Goal: Information Seeking & Learning: Learn about a topic

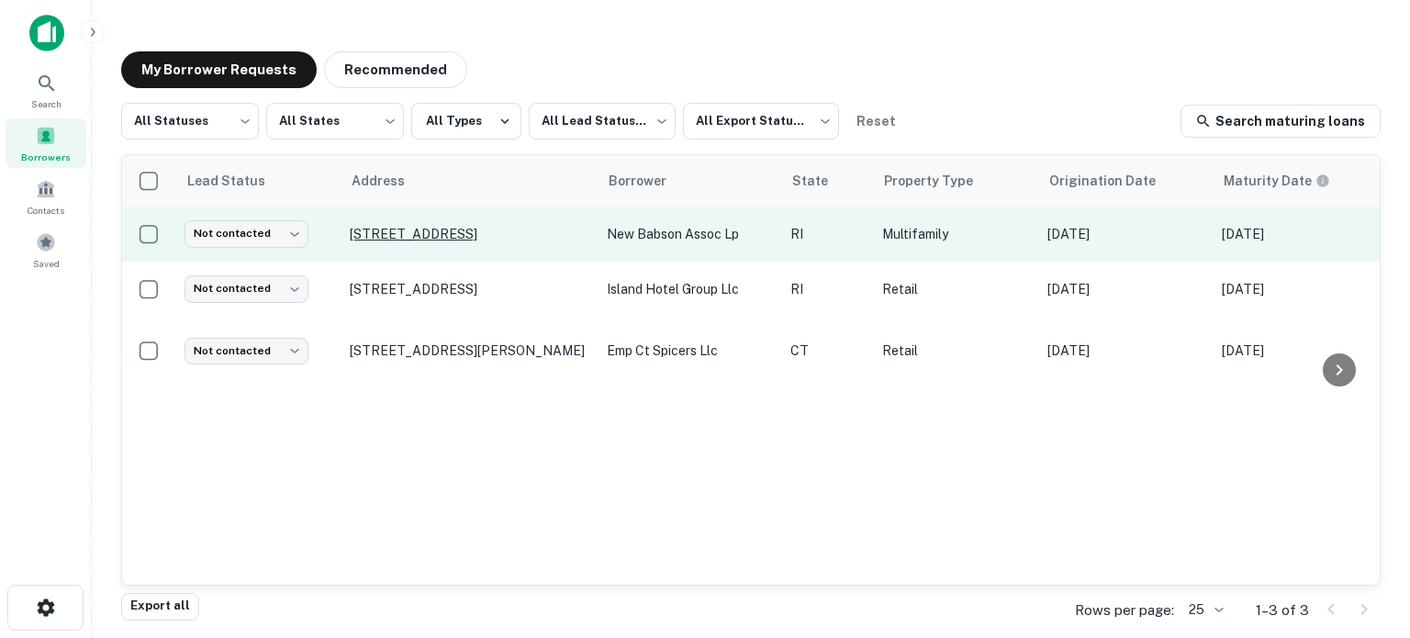
click at [402, 241] on p "[STREET_ADDRESS]" at bounding box center [469, 234] width 239 height 17
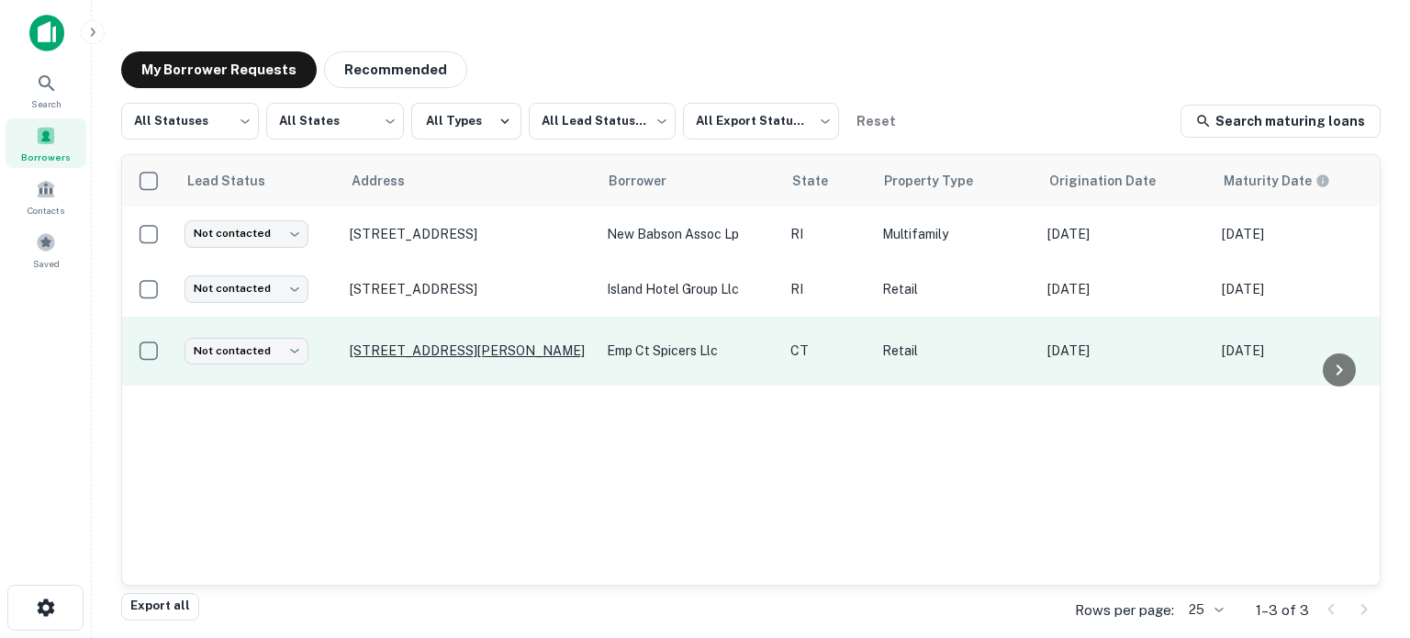
click at [397, 342] on p "[STREET_ADDRESS][PERSON_NAME]" at bounding box center [469, 350] width 239 height 17
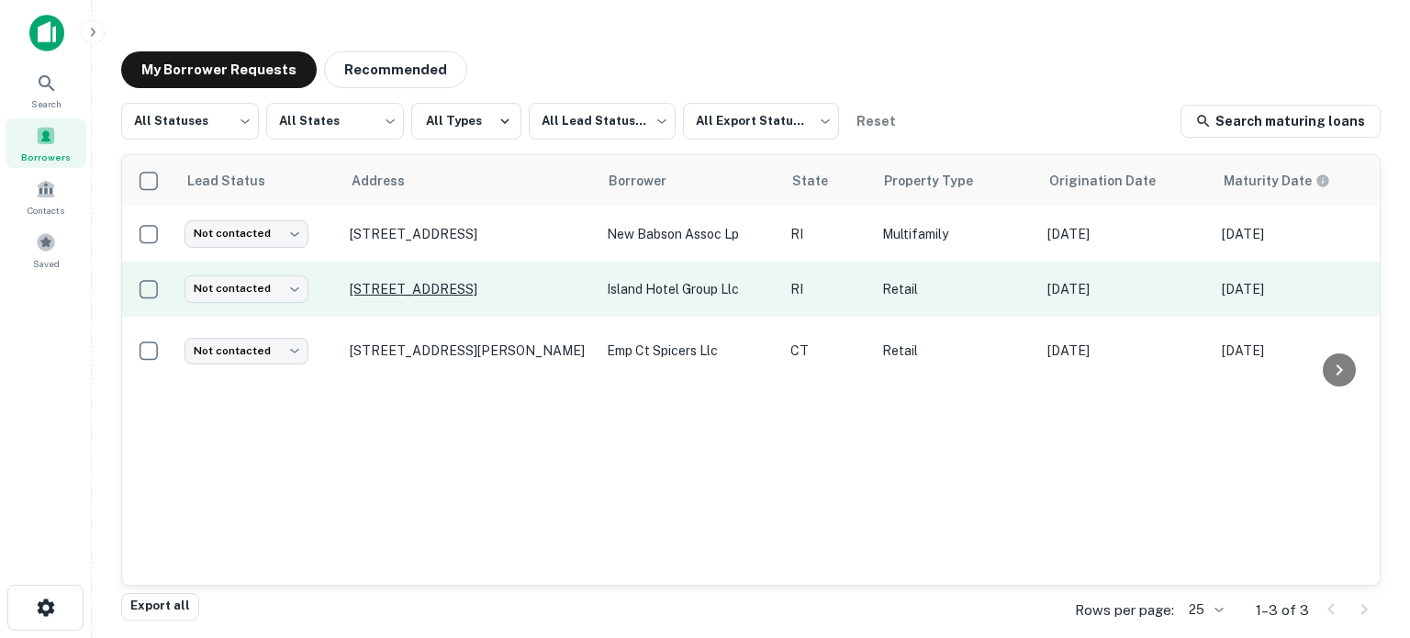
click at [410, 289] on p "[STREET_ADDRESS]" at bounding box center [469, 289] width 239 height 17
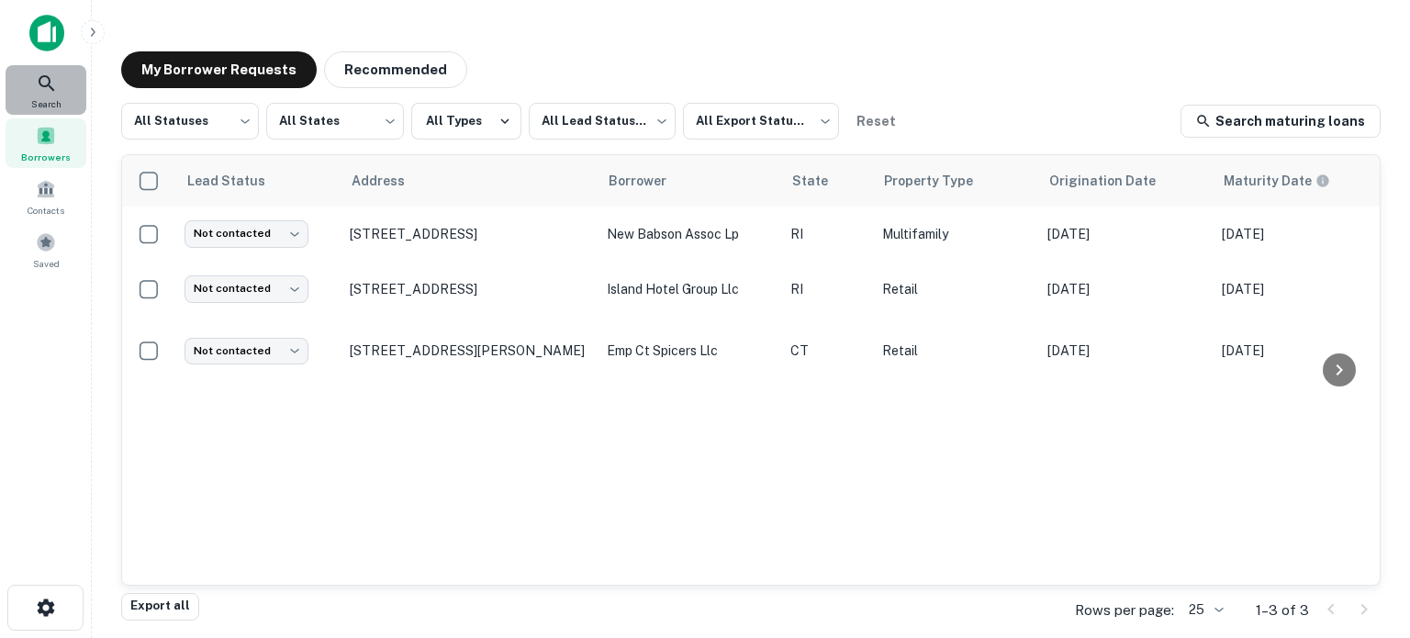
click at [36, 76] on icon at bounding box center [47, 84] width 22 height 22
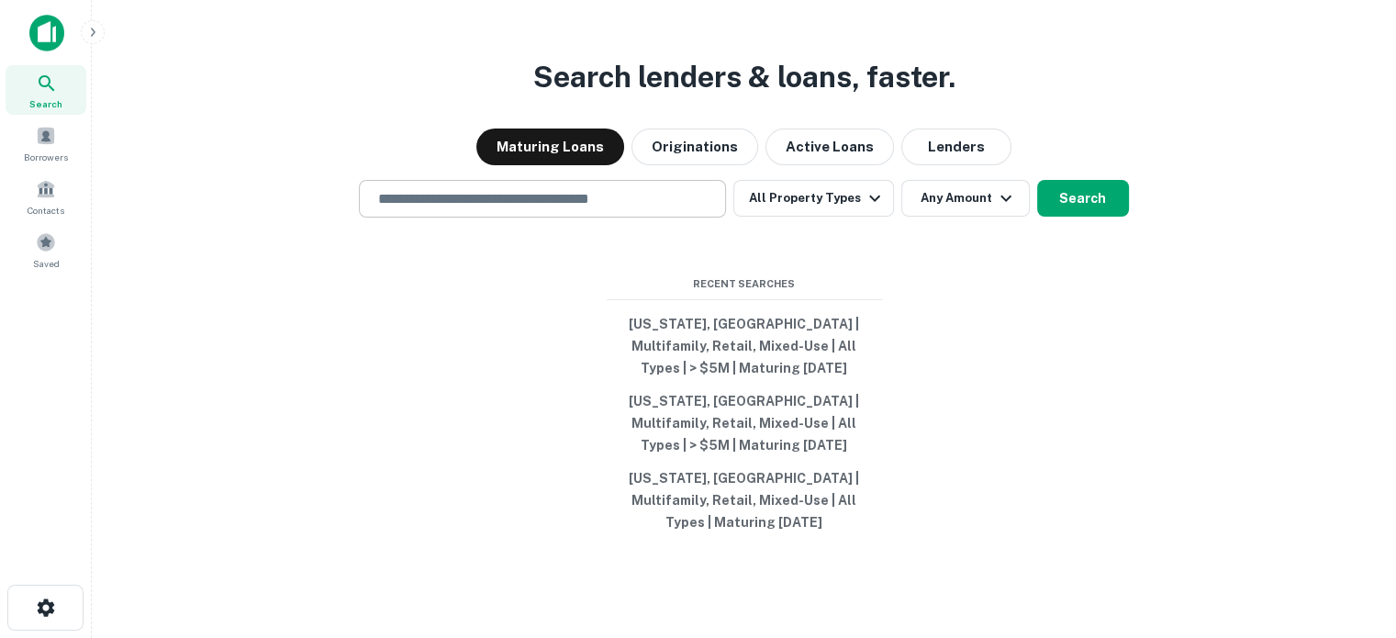
click at [680, 209] on input "text" at bounding box center [542, 198] width 351 height 21
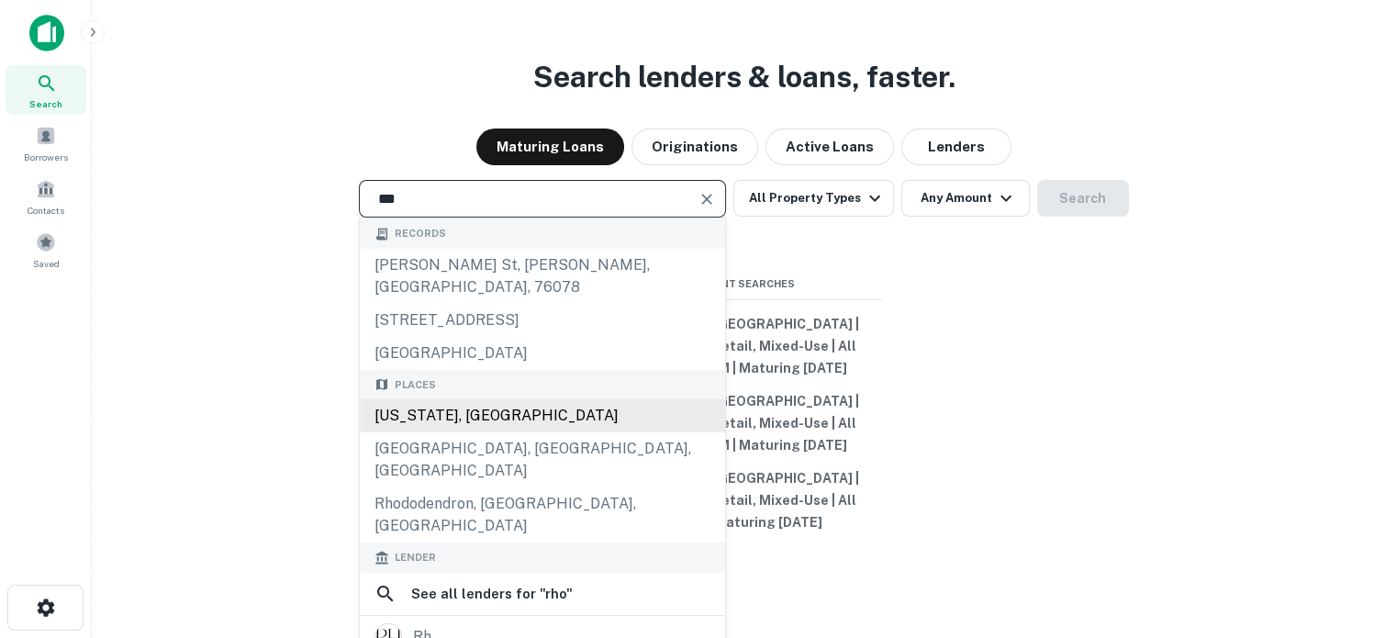
click at [586, 404] on div "[US_STATE], [GEOGRAPHIC_DATA]" at bounding box center [542, 415] width 365 height 33
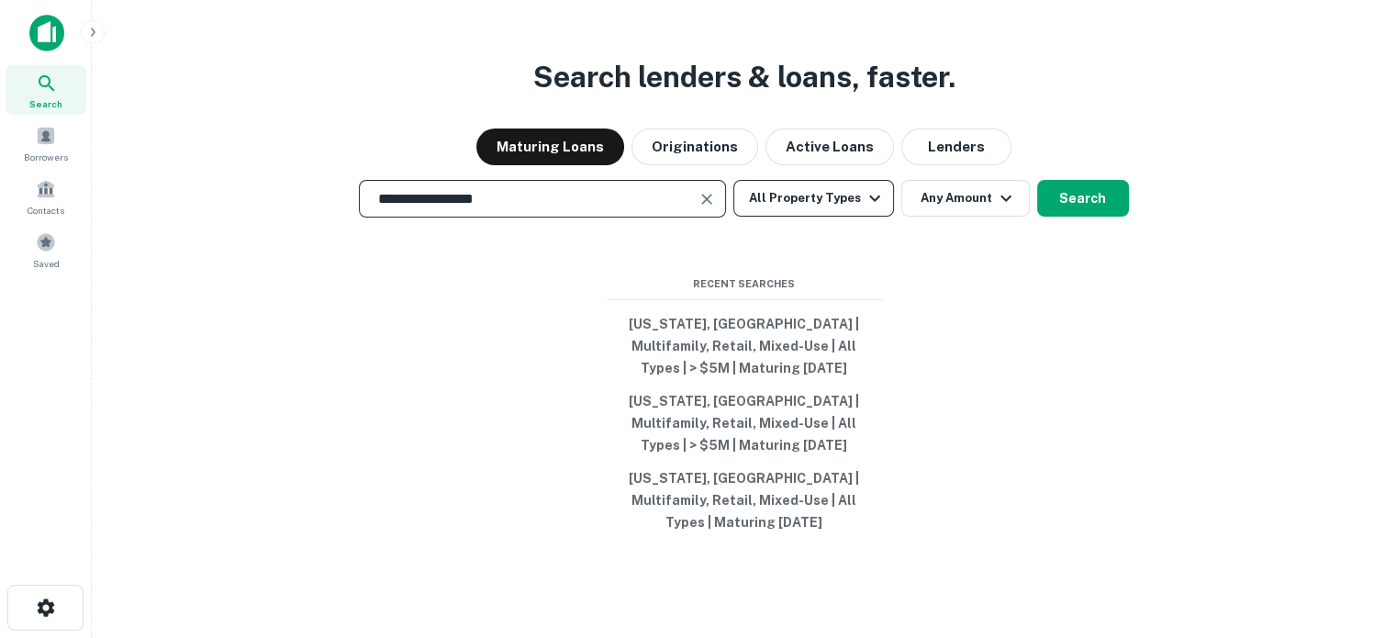
type input "**********"
click at [853, 217] on button "All Property Types" at bounding box center [814, 198] width 160 height 37
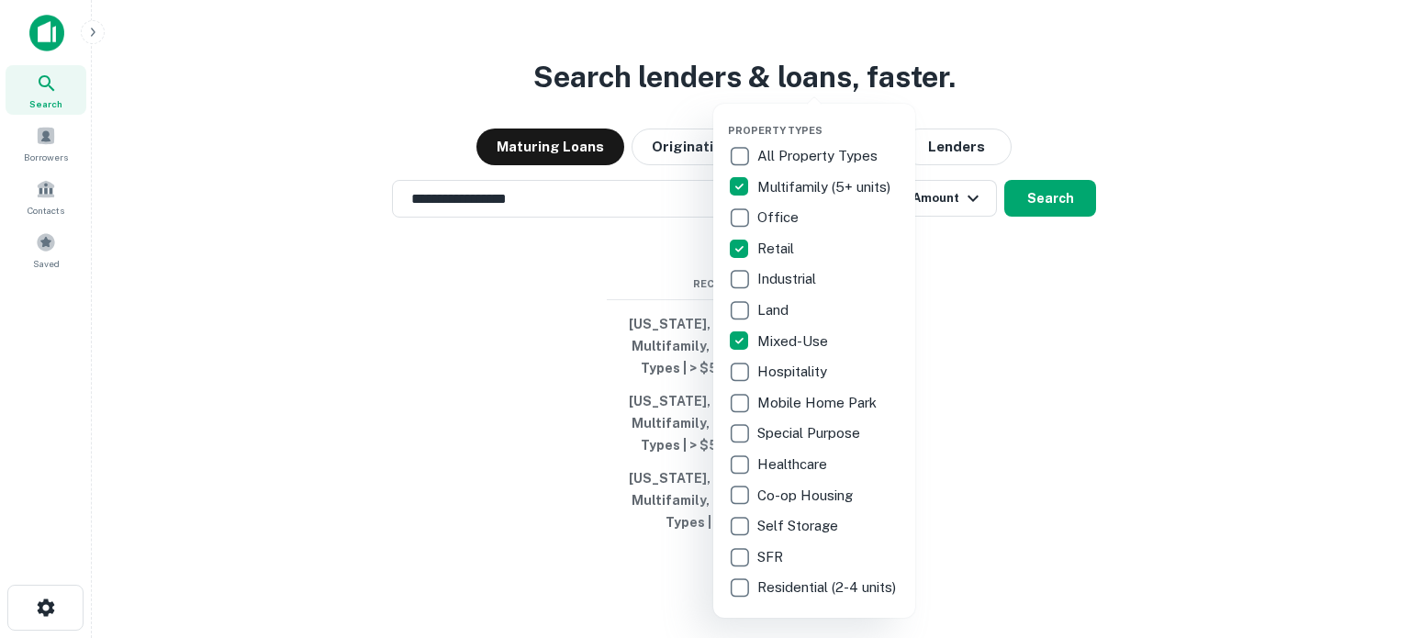
click at [979, 247] on div at bounding box center [705, 319] width 1410 height 638
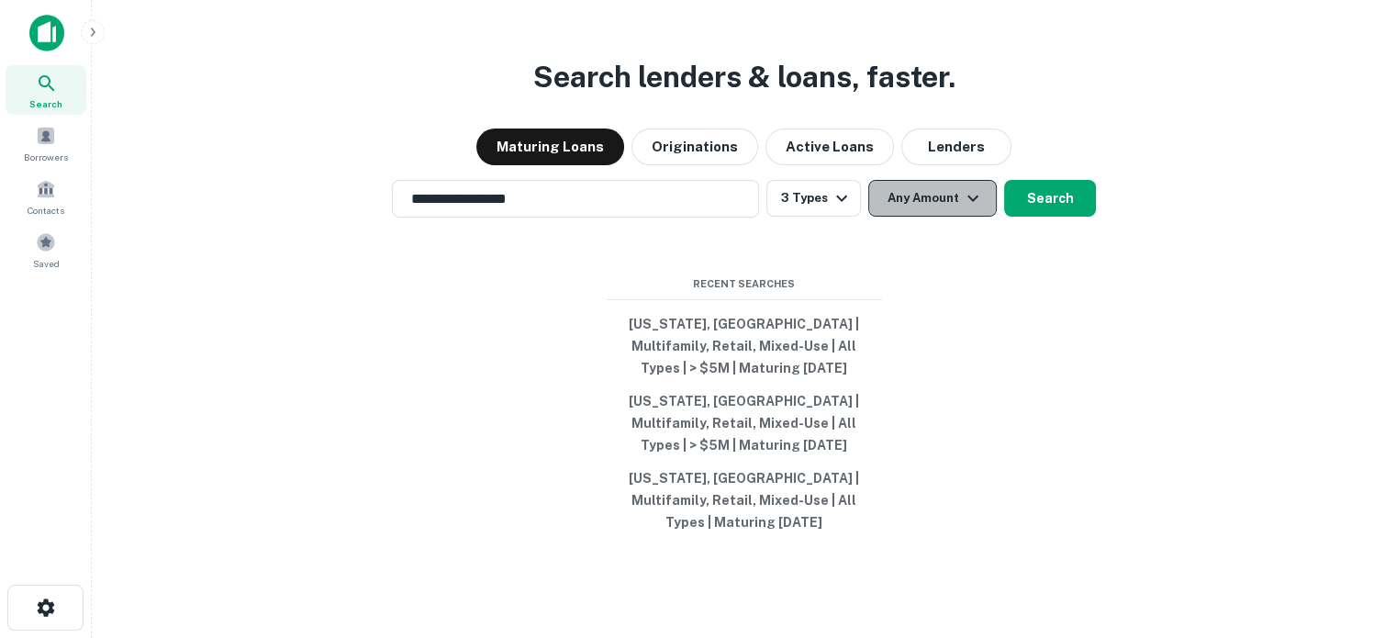
click at [958, 212] on button "Any Amount" at bounding box center [933, 198] width 129 height 37
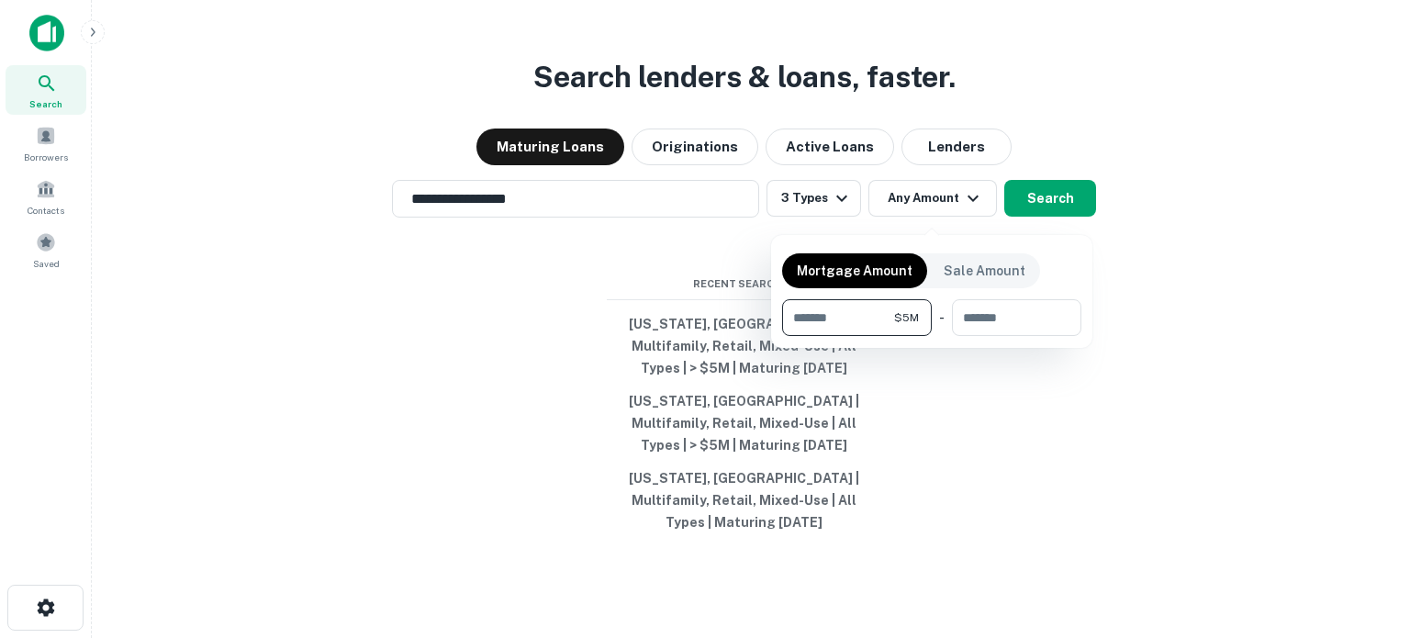
type input "*******"
click at [980, 419] on div at bounding box center [705, 319] width 1410 height 638
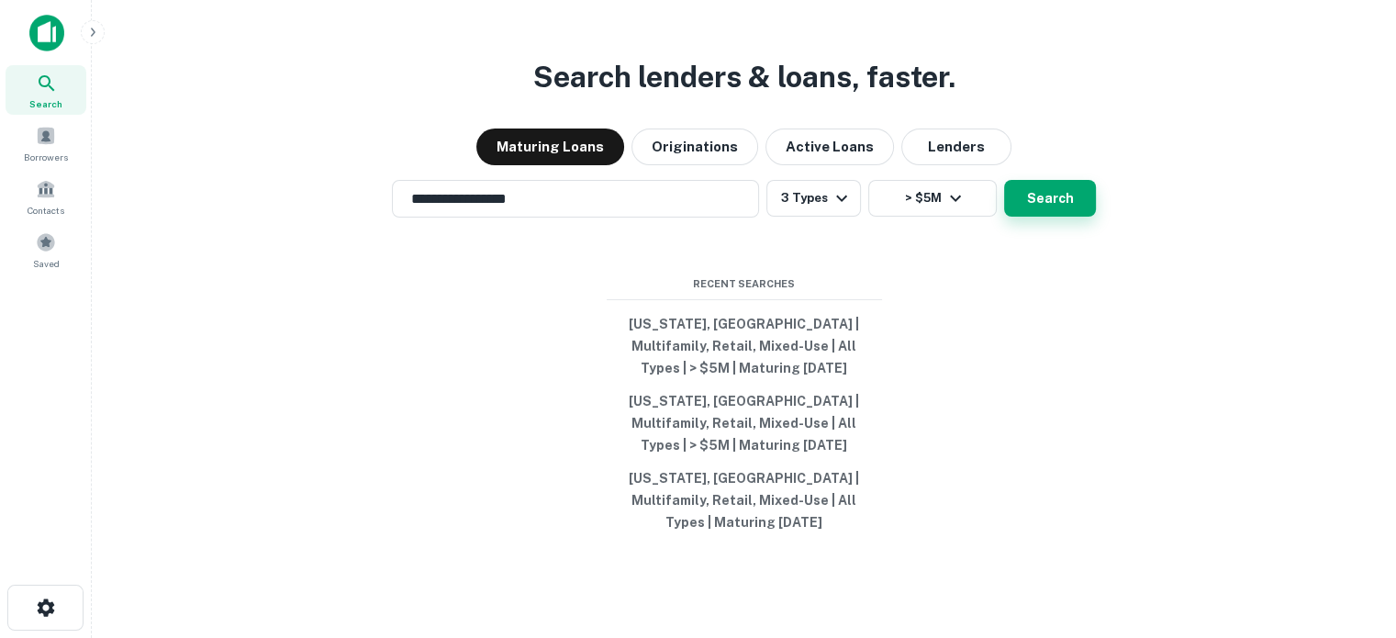
click at [1019, 200] on button "Search" at bounding box center [1050, 198] width 92 height 37
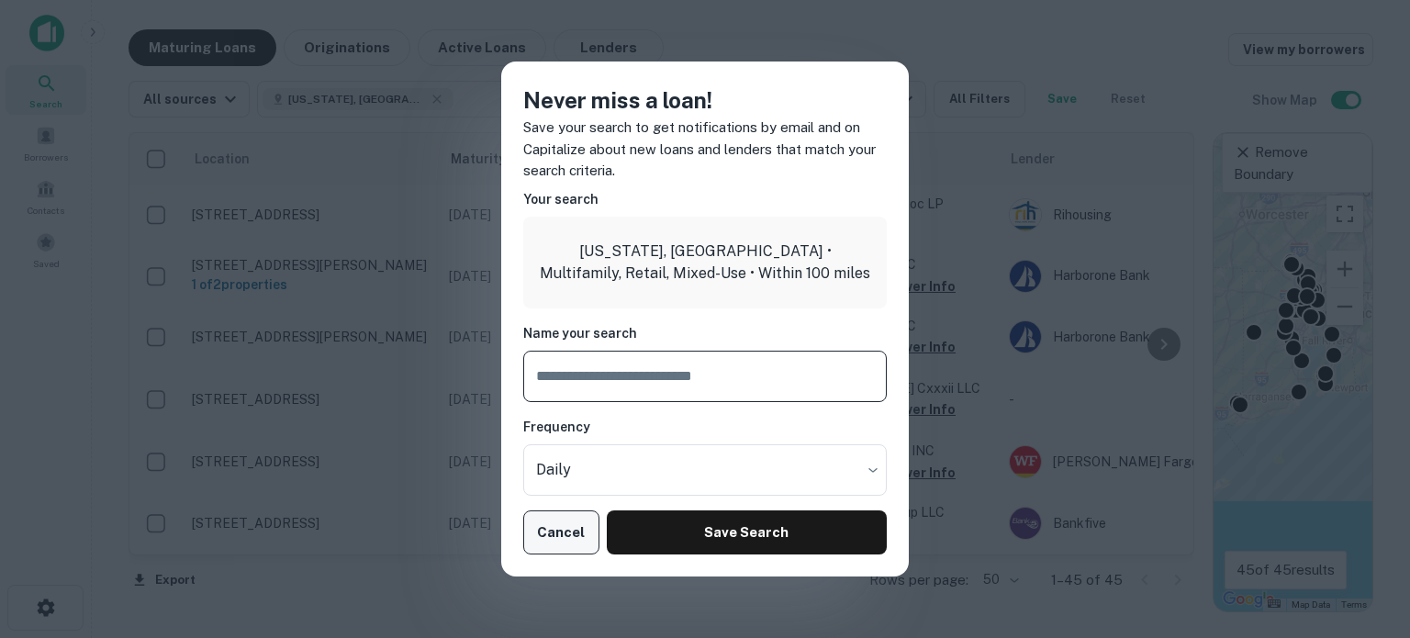
click at [564, 536] on button "Cancel" at bounding box center [561, 532] width 76 height 44
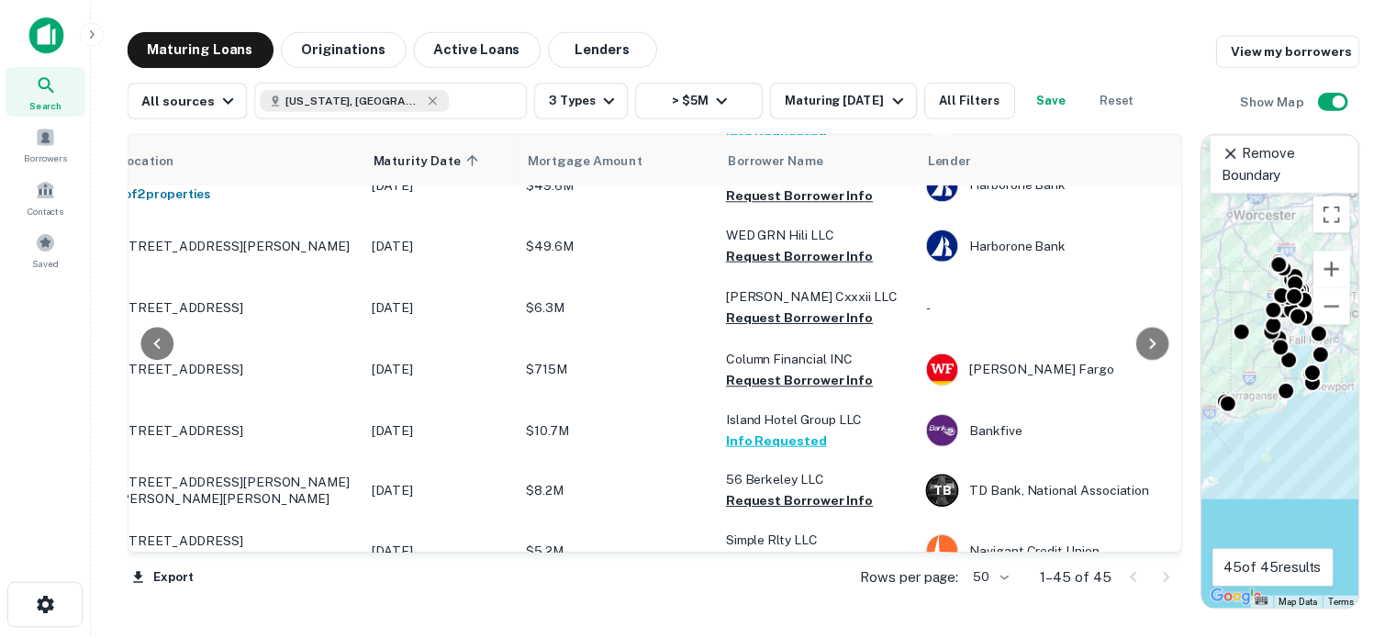
scroll to position [92, 0]
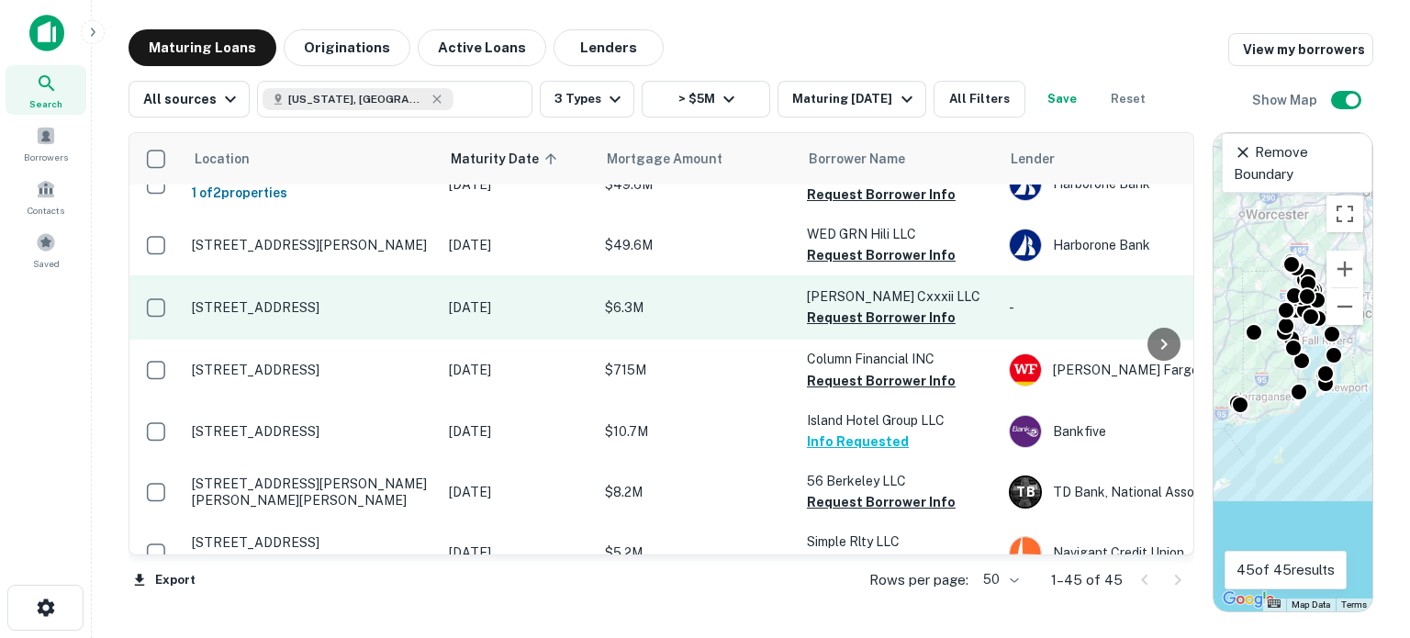
click at [300, 300] on p "1 Colfax St Pawtucket, RI02860" at bounding box center [311, 307] width 239 height 17
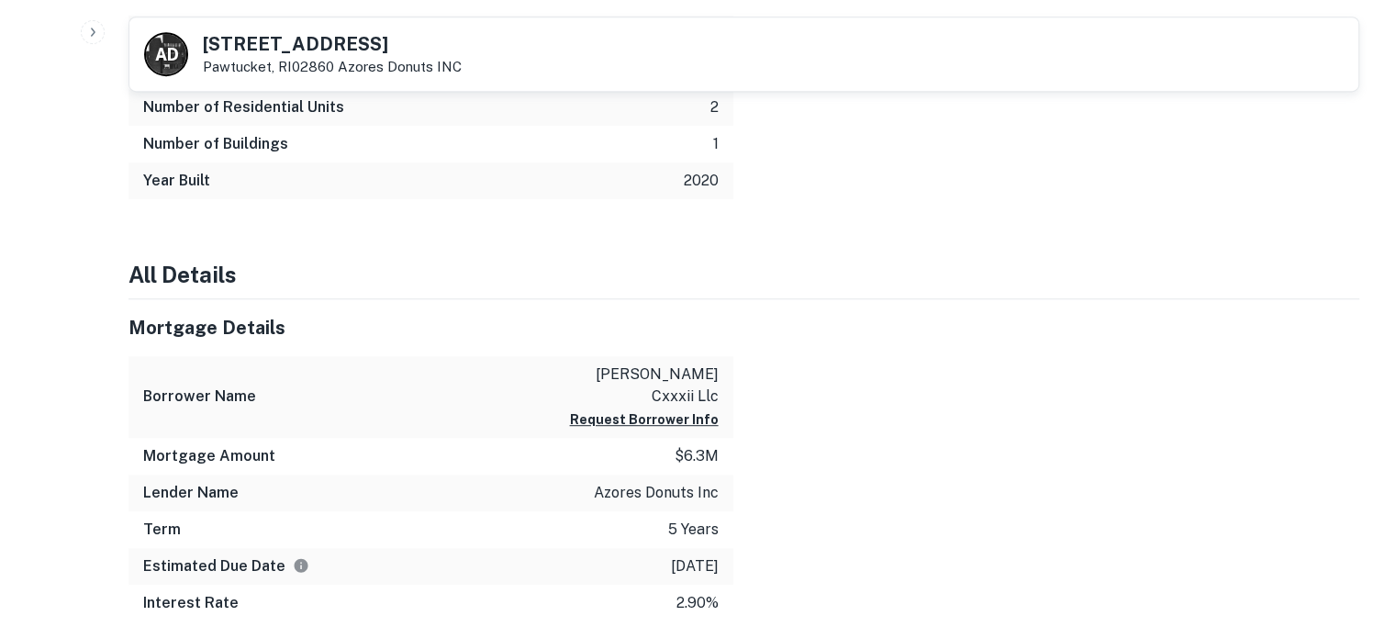
scroll to position [1010, 0]
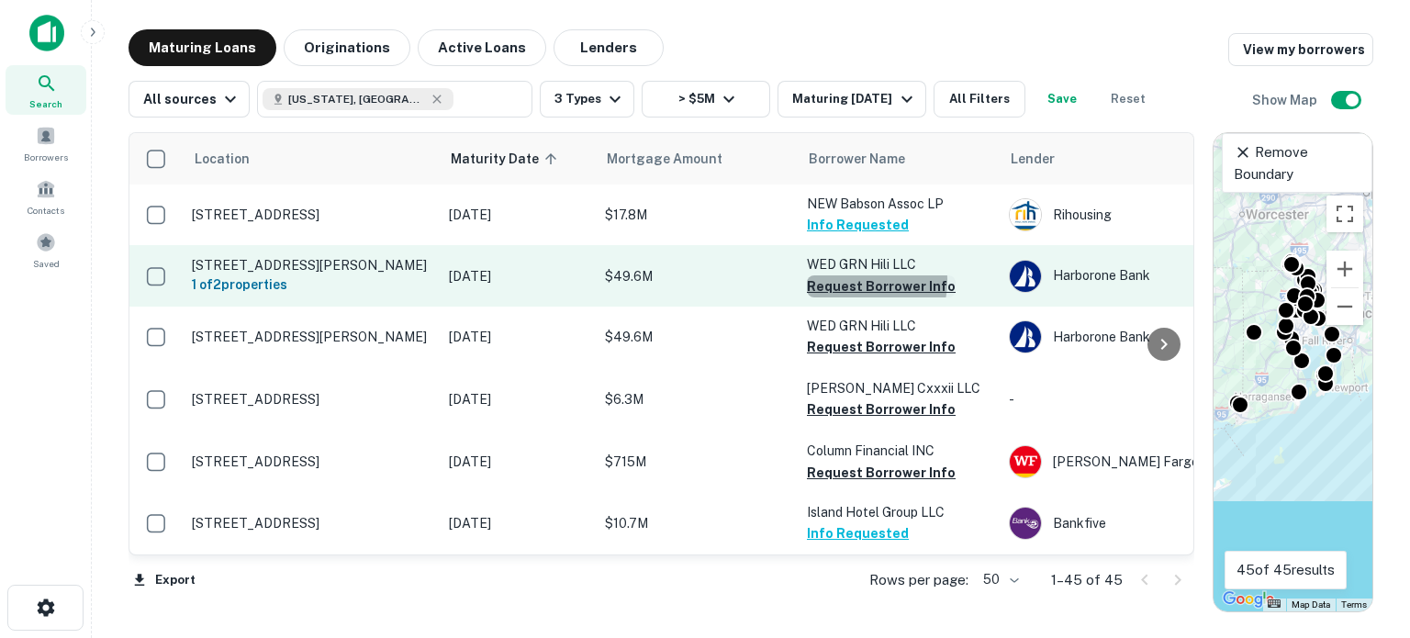
click at [844, 281] on button "Request Borrower Info" at bounding box center [881, 286] width 149 height 22
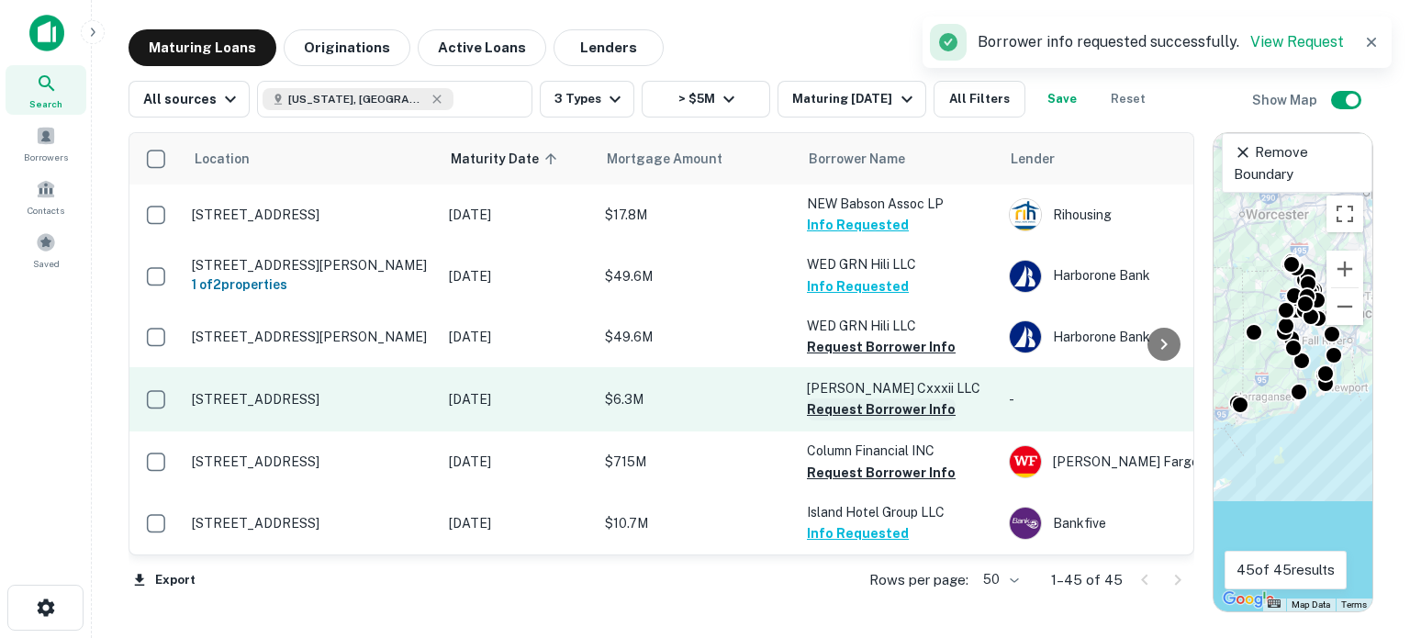
click at [843, 407] on button "Request Borrower Info" at bounding box center [881, 409] width 149 height 22
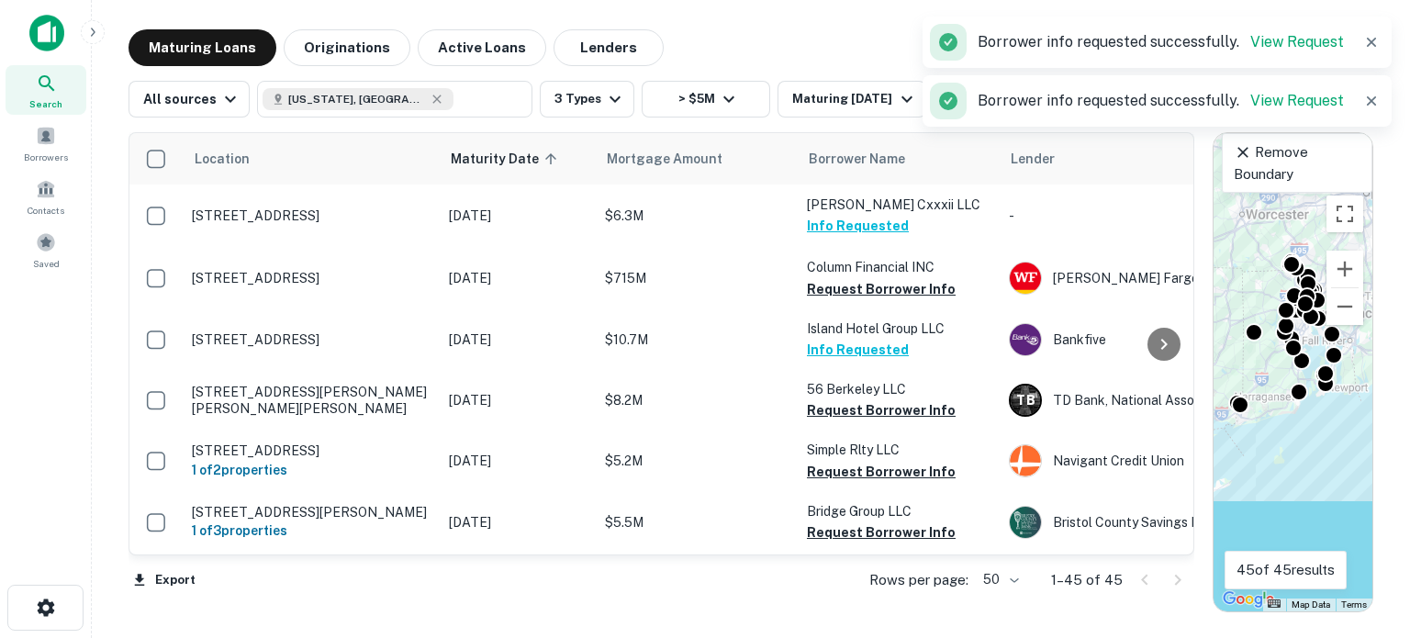
scroll to position [275, 0]
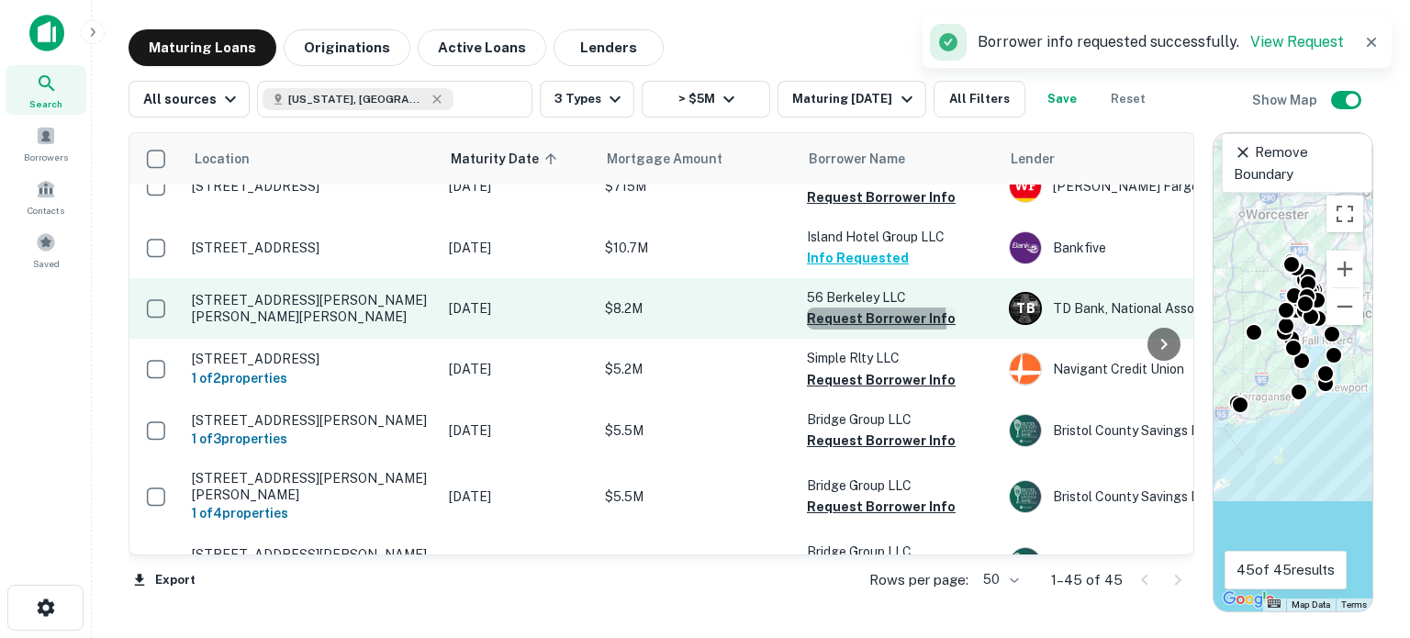
click at [821, 323] on button "Request Borrower Info" at bounding box center [881, 319] width 149 height 22
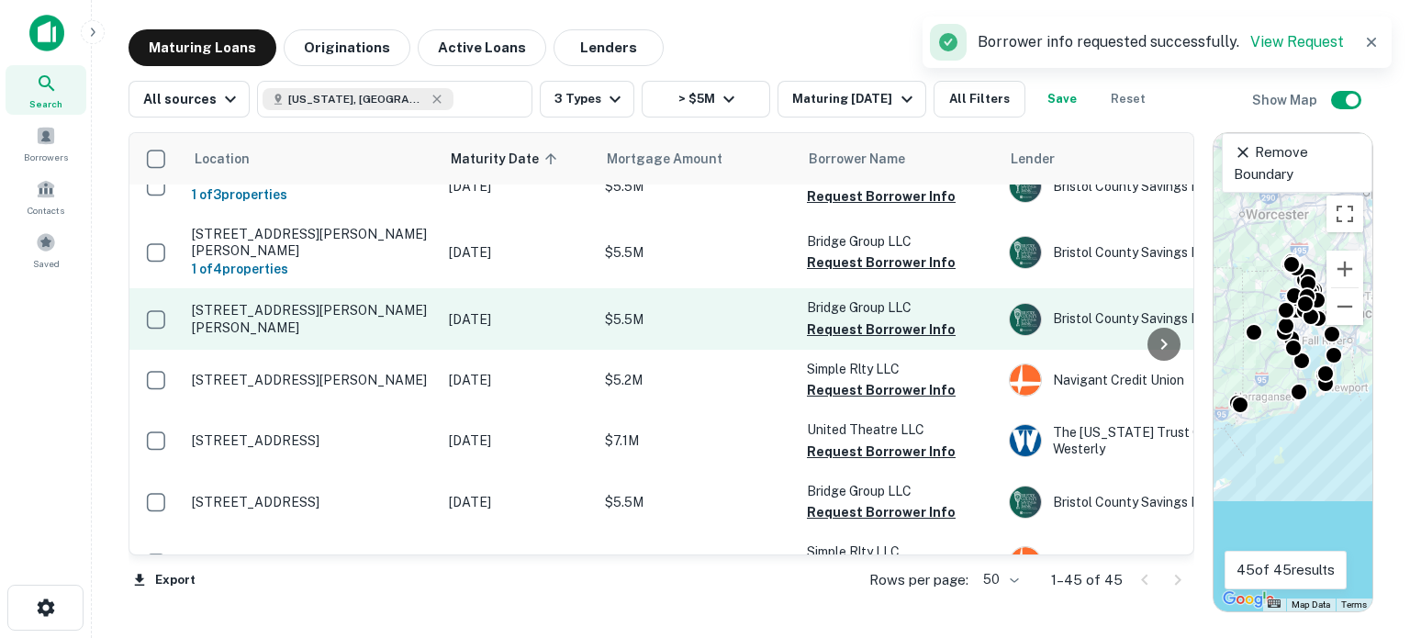
scroll to position [551, 0]
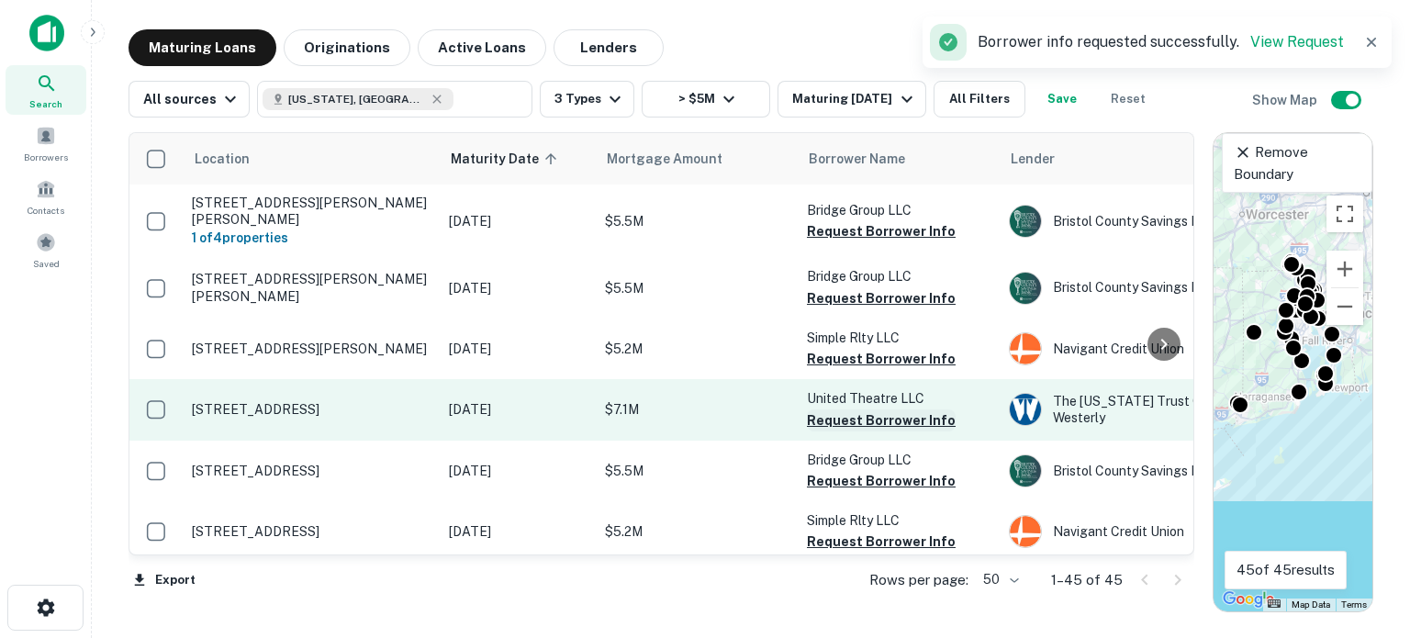
click at [829, 429] on button "Request Borrower Info" at bounding box center [881, 420] width 149 height 22
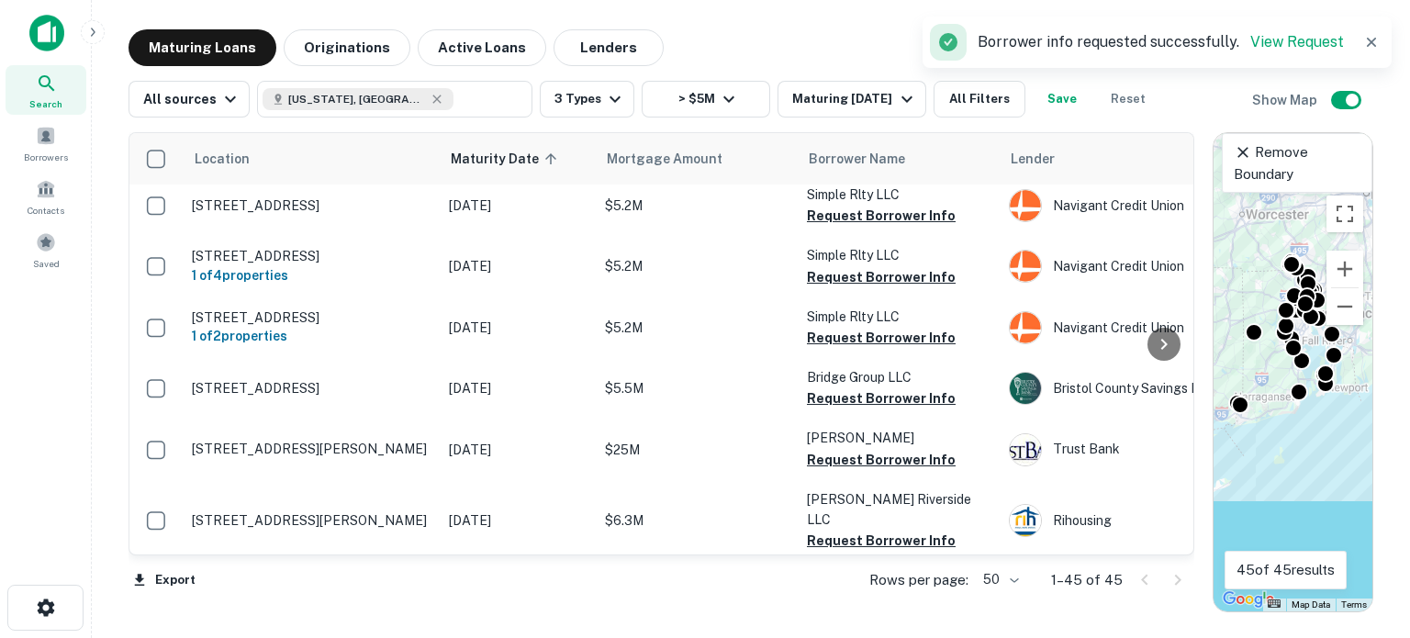
scroll to position [918, 0]
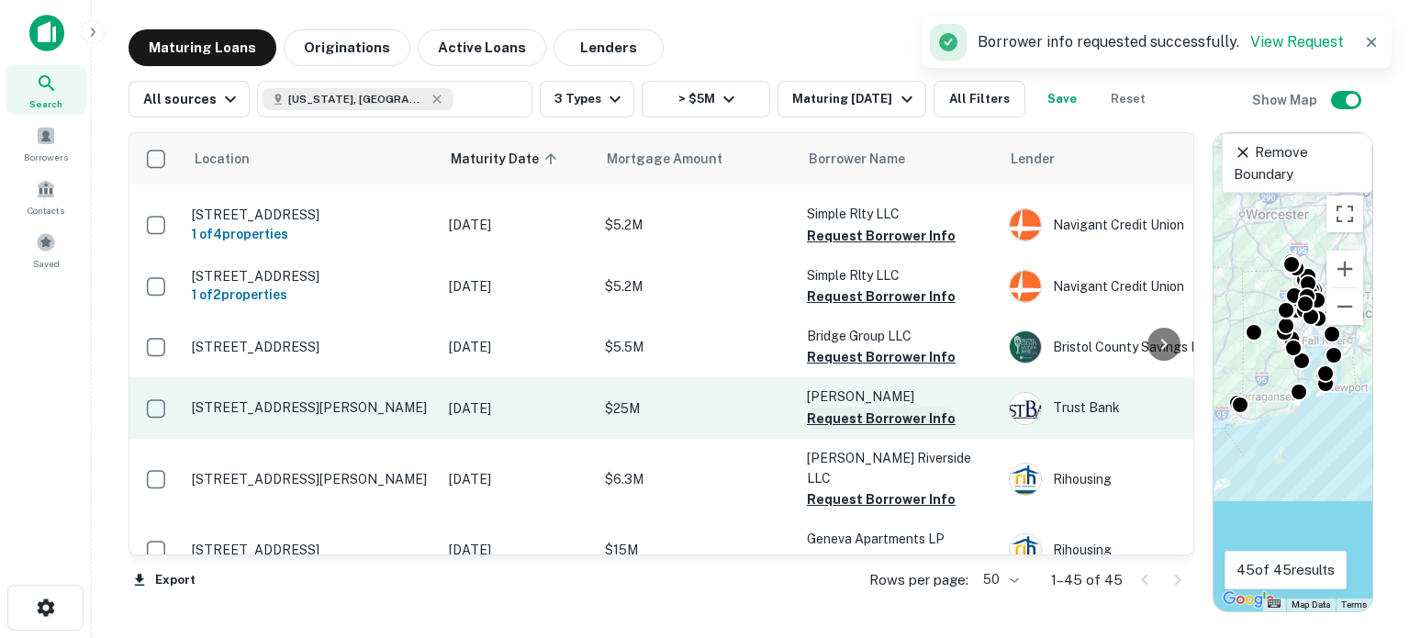
click at [836, 429] on button "Request Borrower Info" at bounding box center [881, 419] width 149 height 22
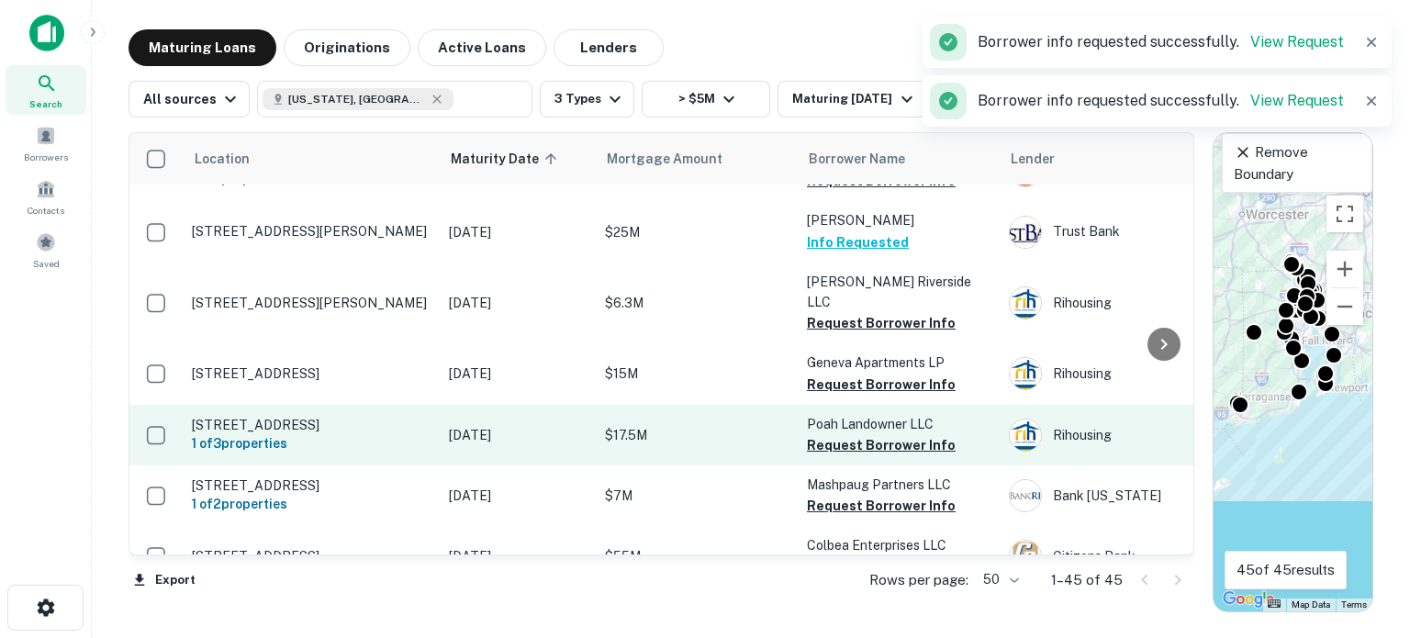
scroll to position [1102, 0]
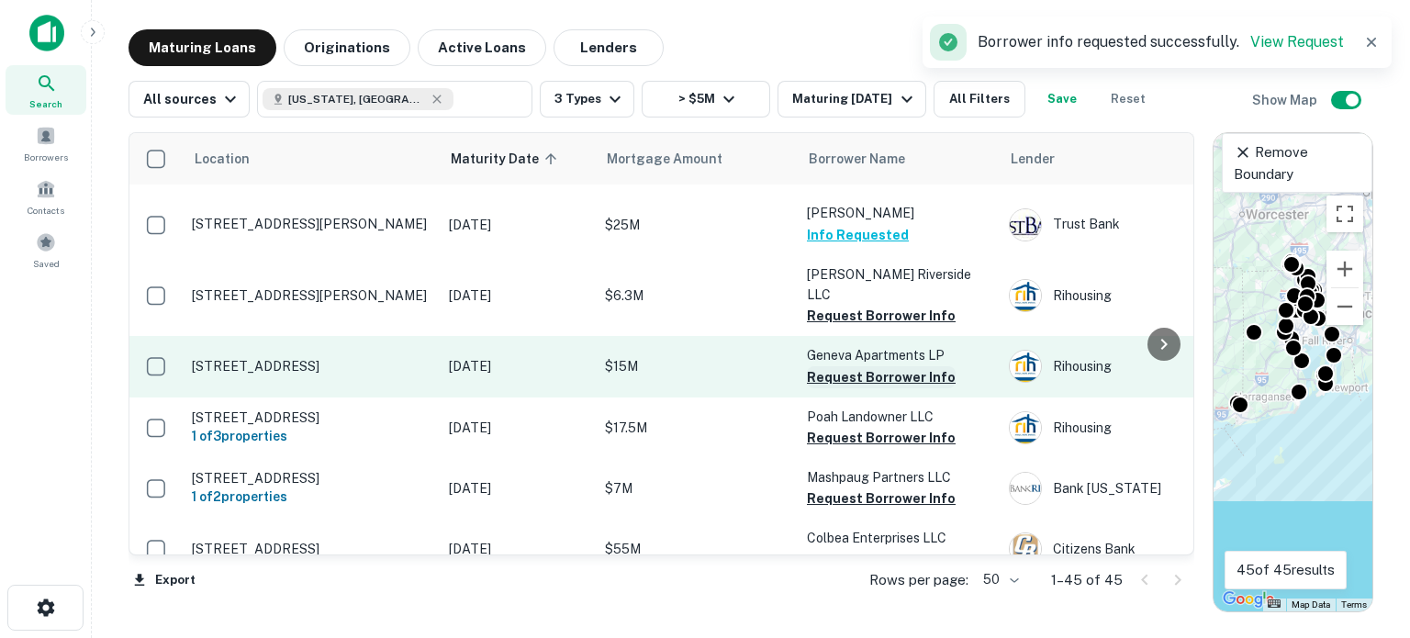
click at [816, 367] on button "Request Borrower Info" at bounding box center [881, 377] width 149 height 22
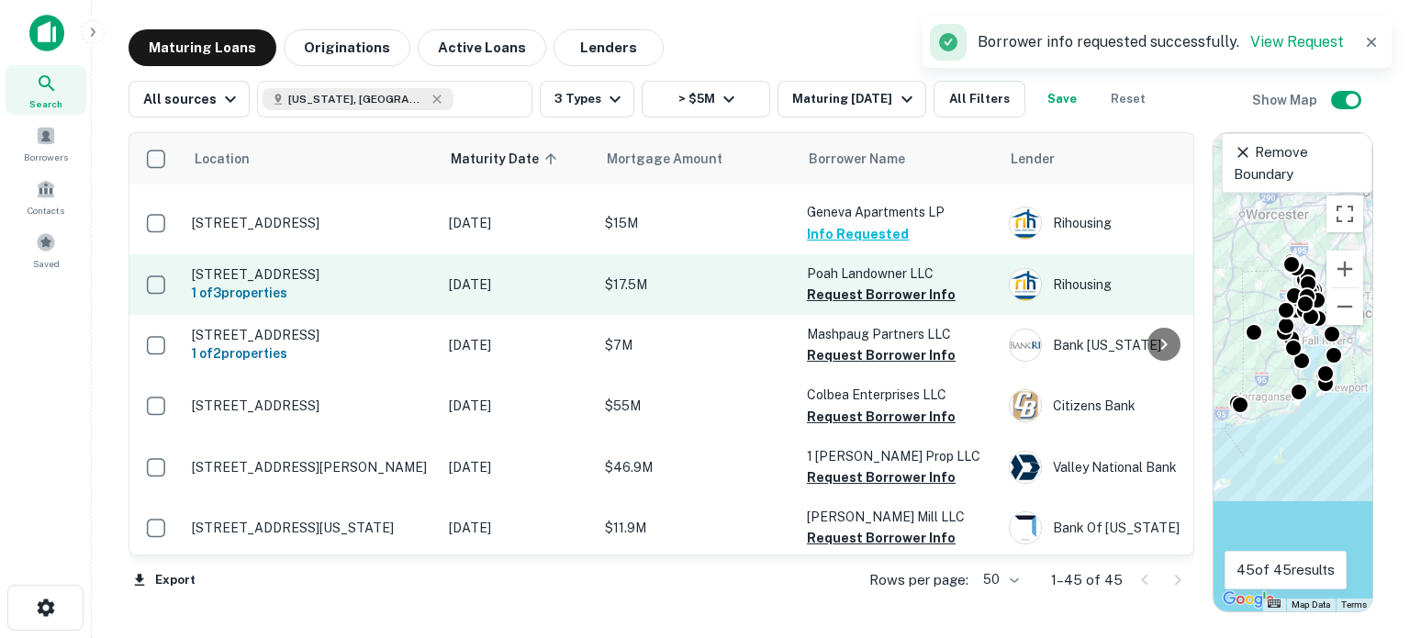
scroll to position [1285, 0]
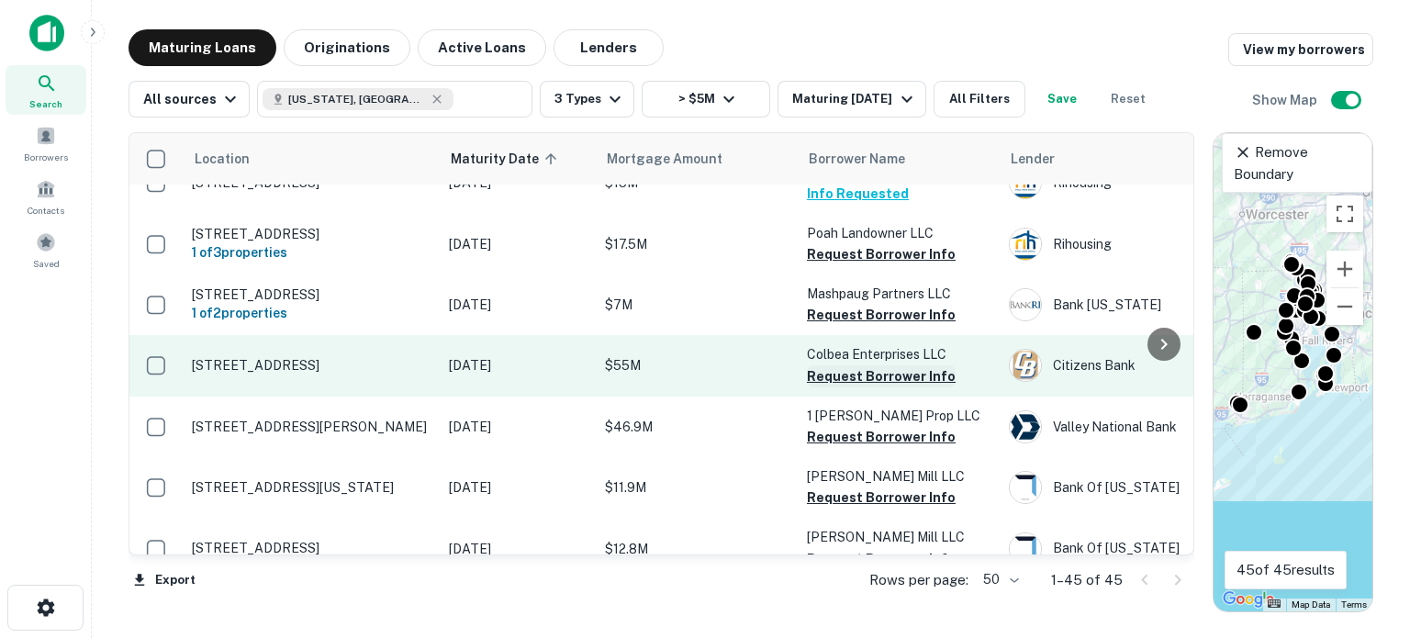
click at [837, 379] on button "Request Borrower Info" at bounding box center [881, 376] width 149 height 22
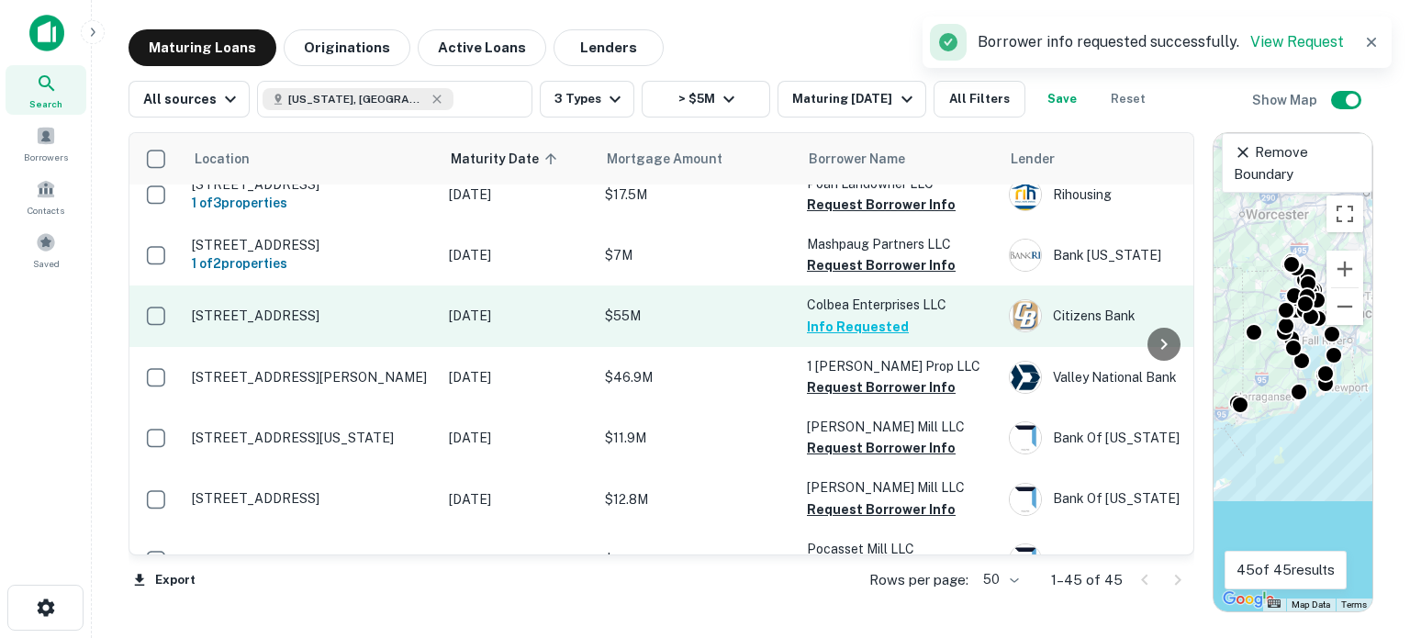
scroll to position [1377, 0]
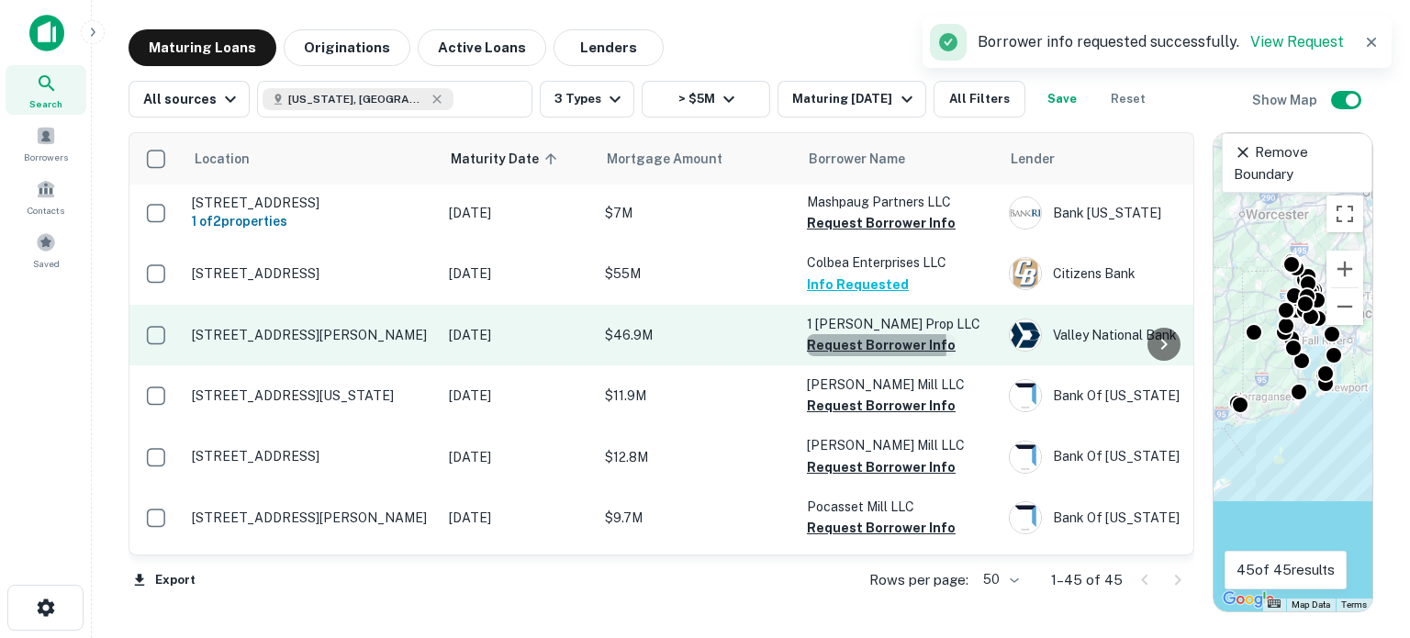
click at [816, 348] on button "Request Borrower Info" at bounding box center [881, 345] width 149 height 22
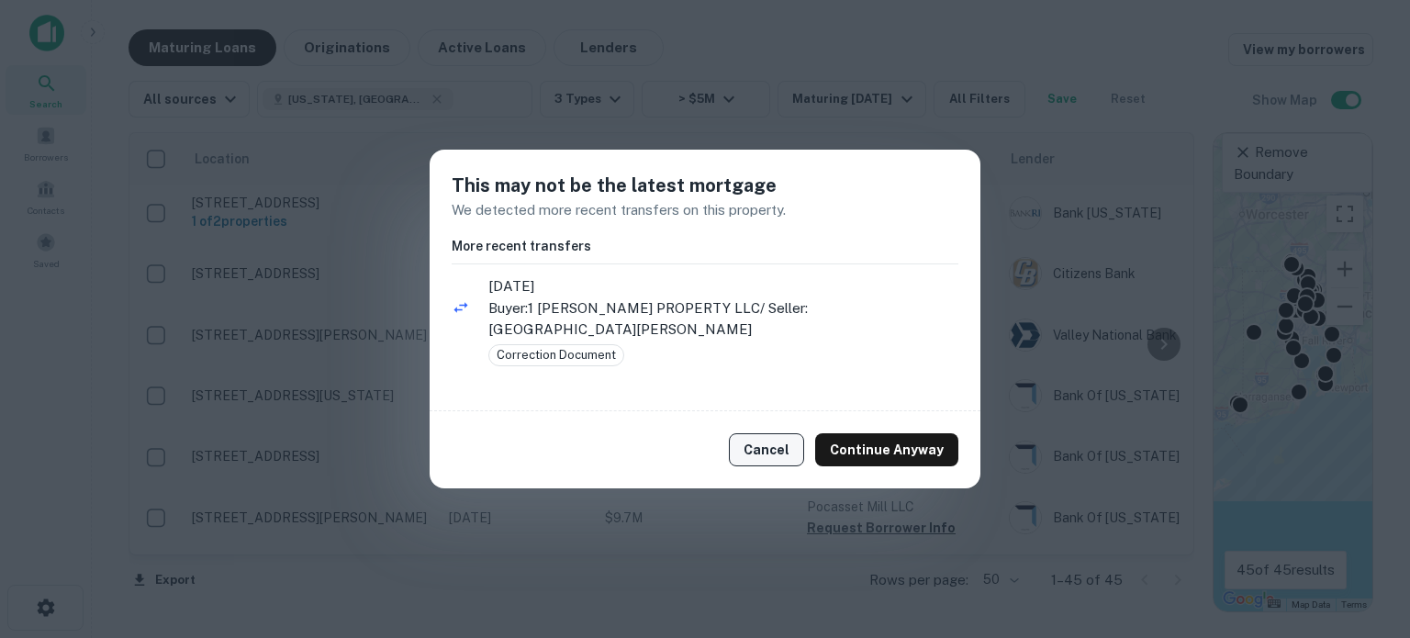
click at [779, 447] on button "Cancel" at bounding box center [766, 449] width 75 height 33
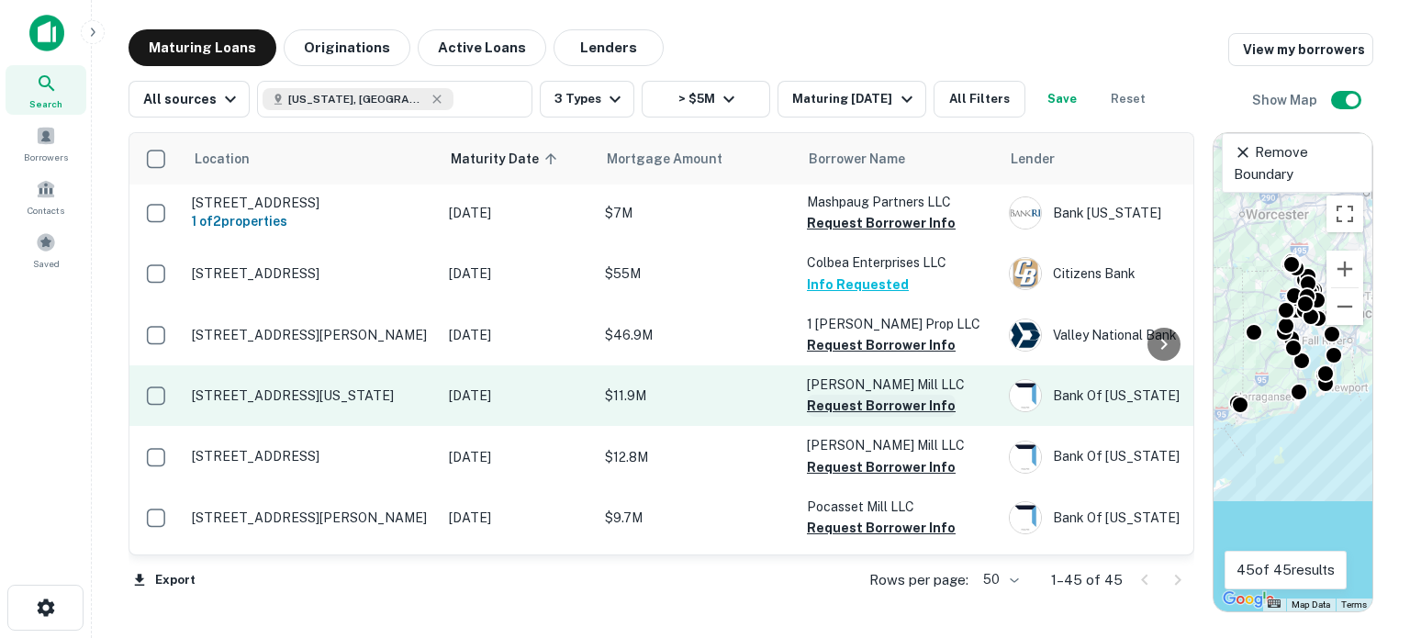
click at [826, 408] on button "Request Borrower Info" at bounding box center [881, 406] width 149 height 22
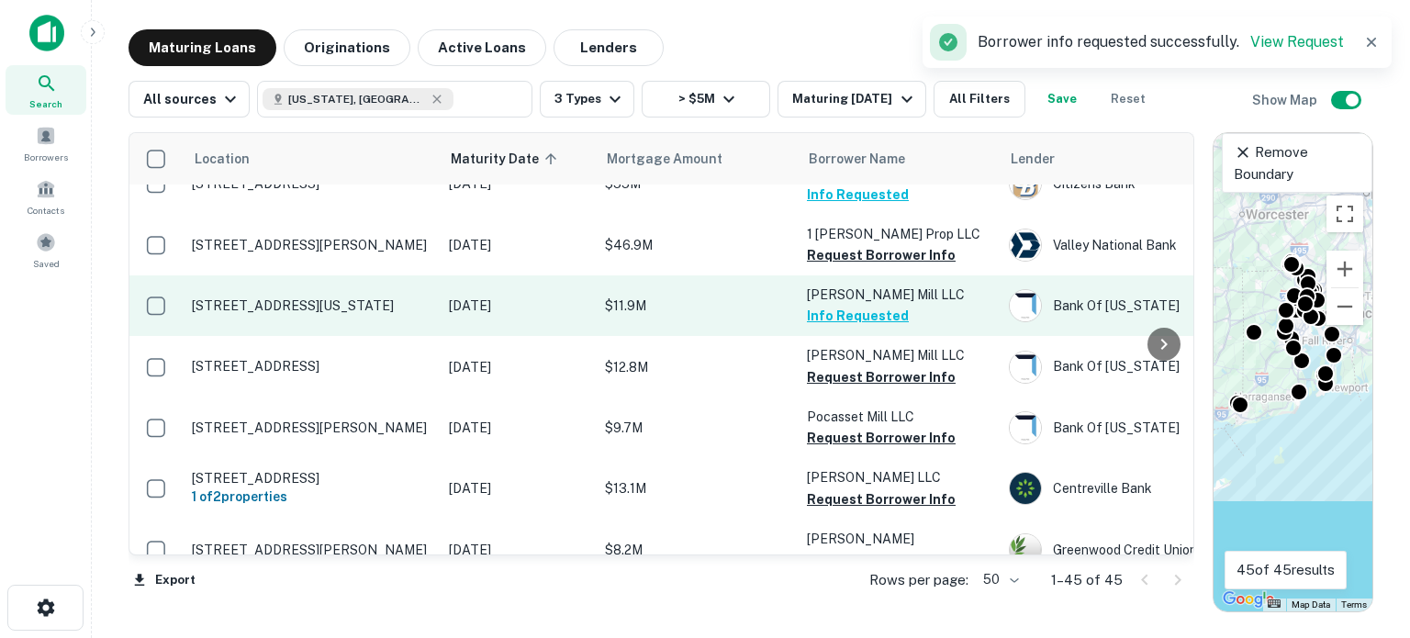
scroll to position [1469, 0]
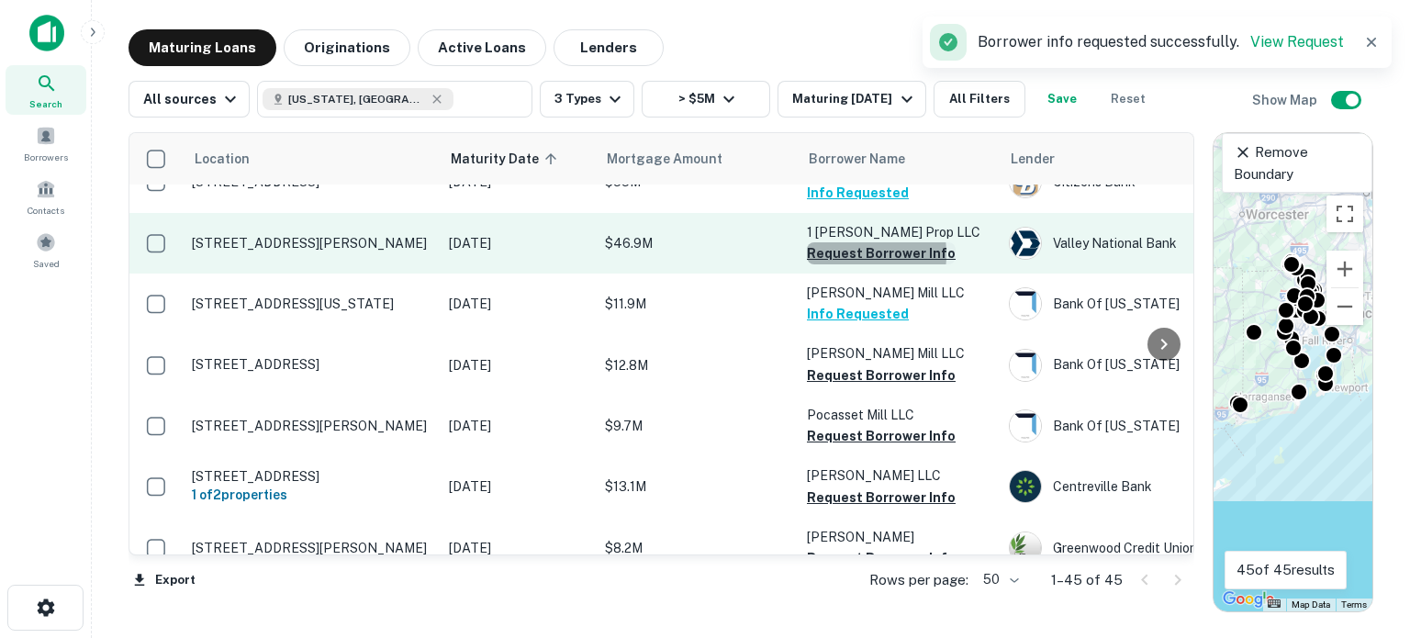
click at [834, 256] on button "Request Borrower Info" at bounding box center [881, 253] width 149 height 22
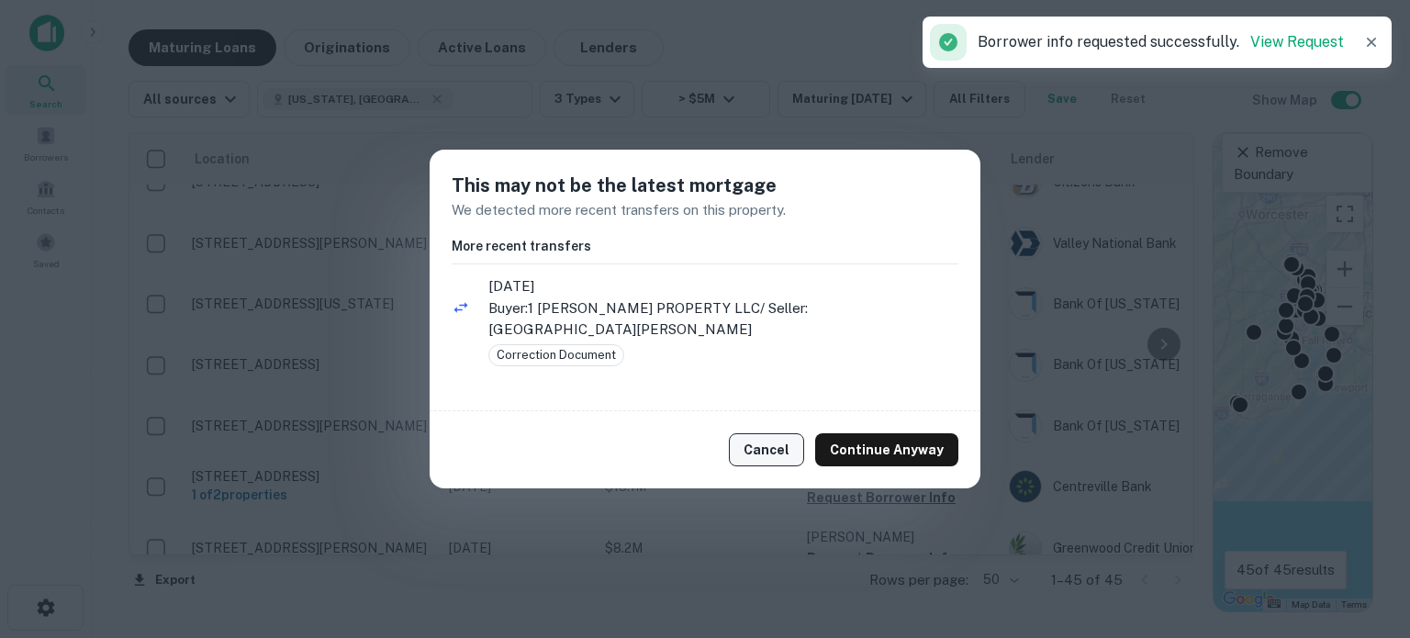
click at [763, 448] on button "Cancel" at bounding box center [766, 449] width 75 height 33
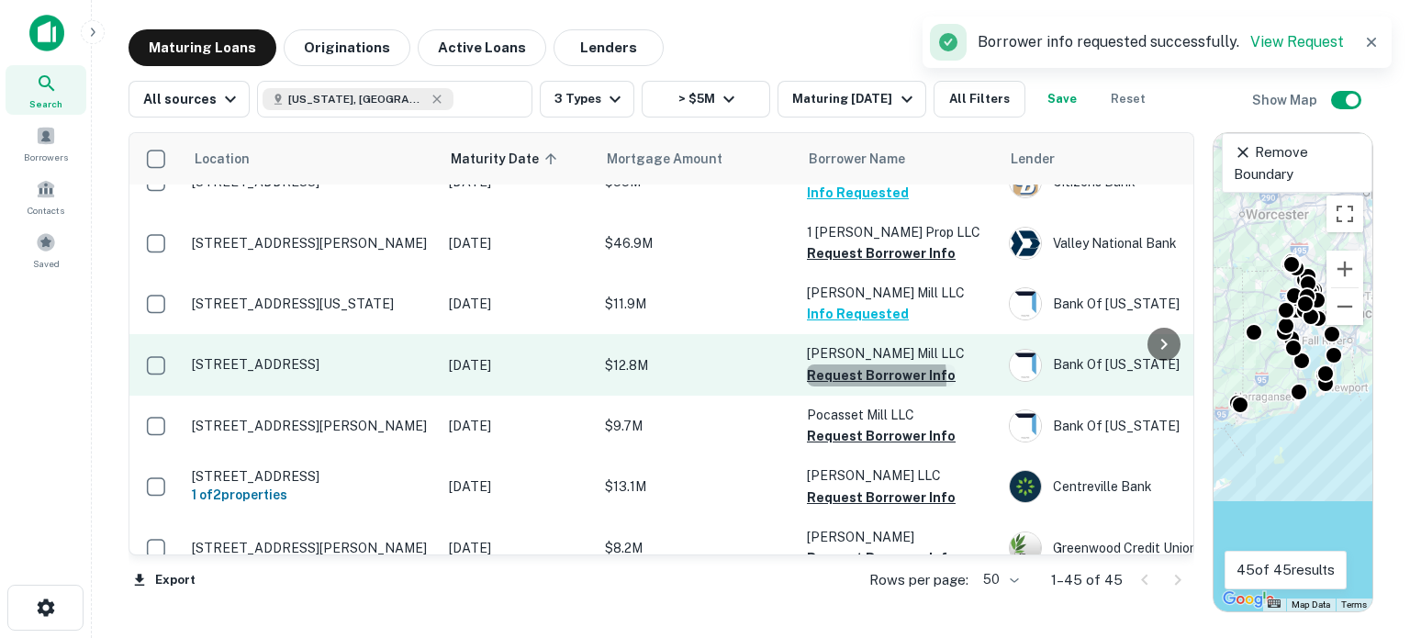
click at [819, 381] on button "Request Borrower Info" at bounding box center [881, 375] width 149 height 22
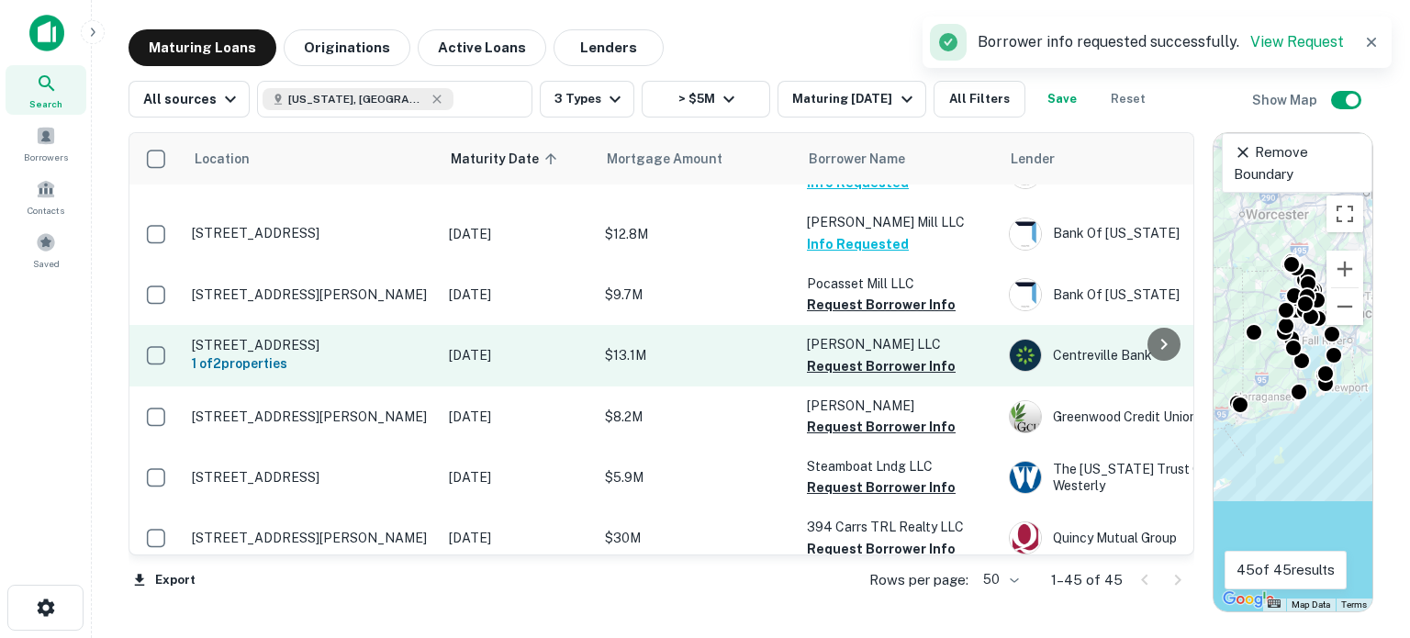
scroll to position [1653, 0]
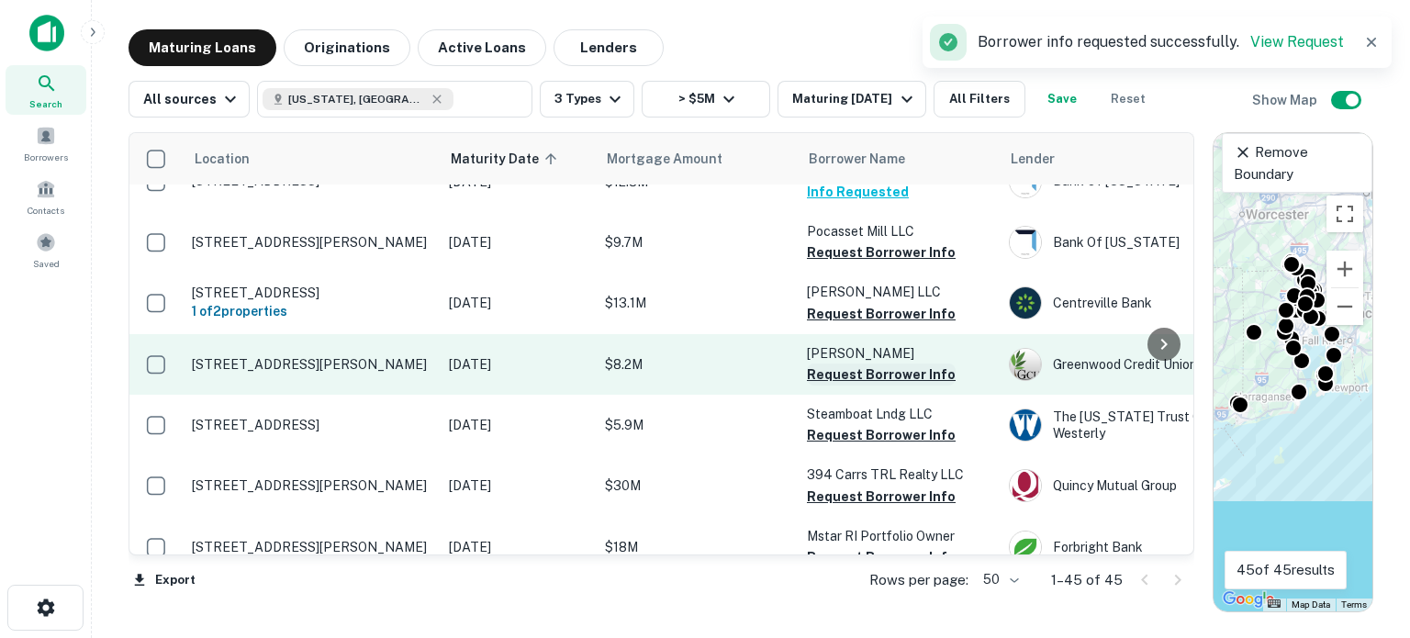
click at [815, 384] on button "Request Borrower Info" at bounding box center [881, 375] width 149 height 22
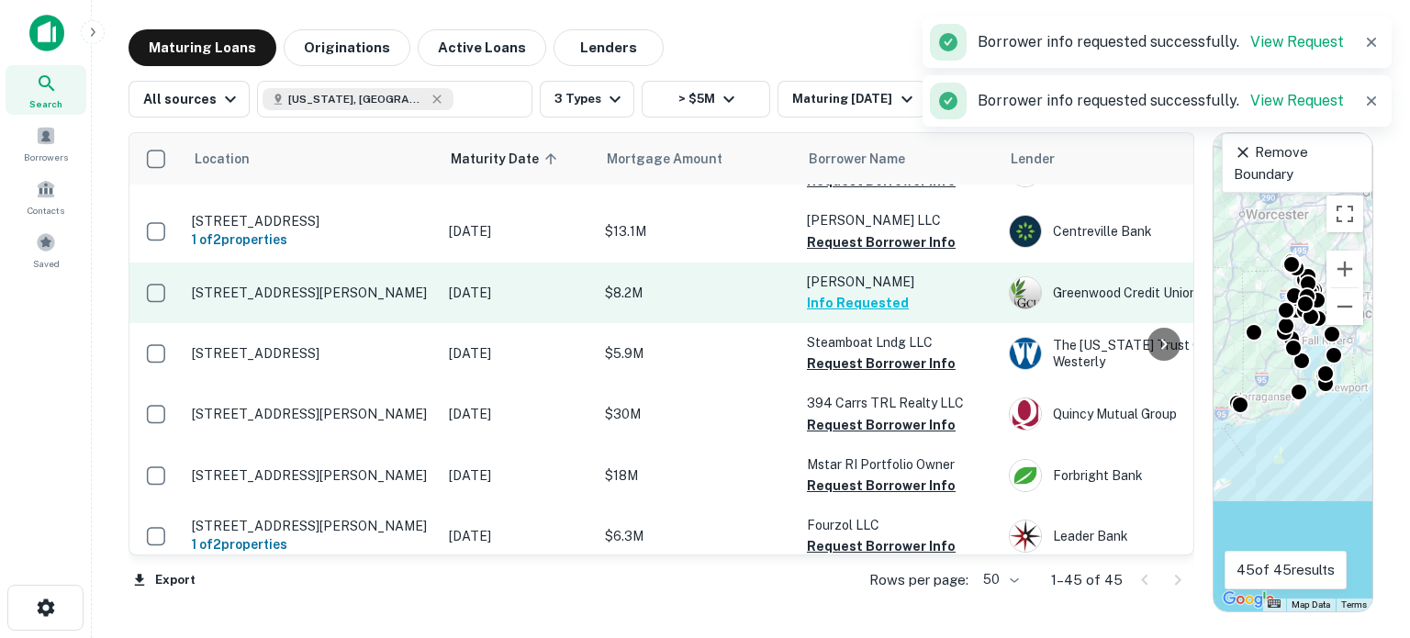
scroll to position [1744, 0]
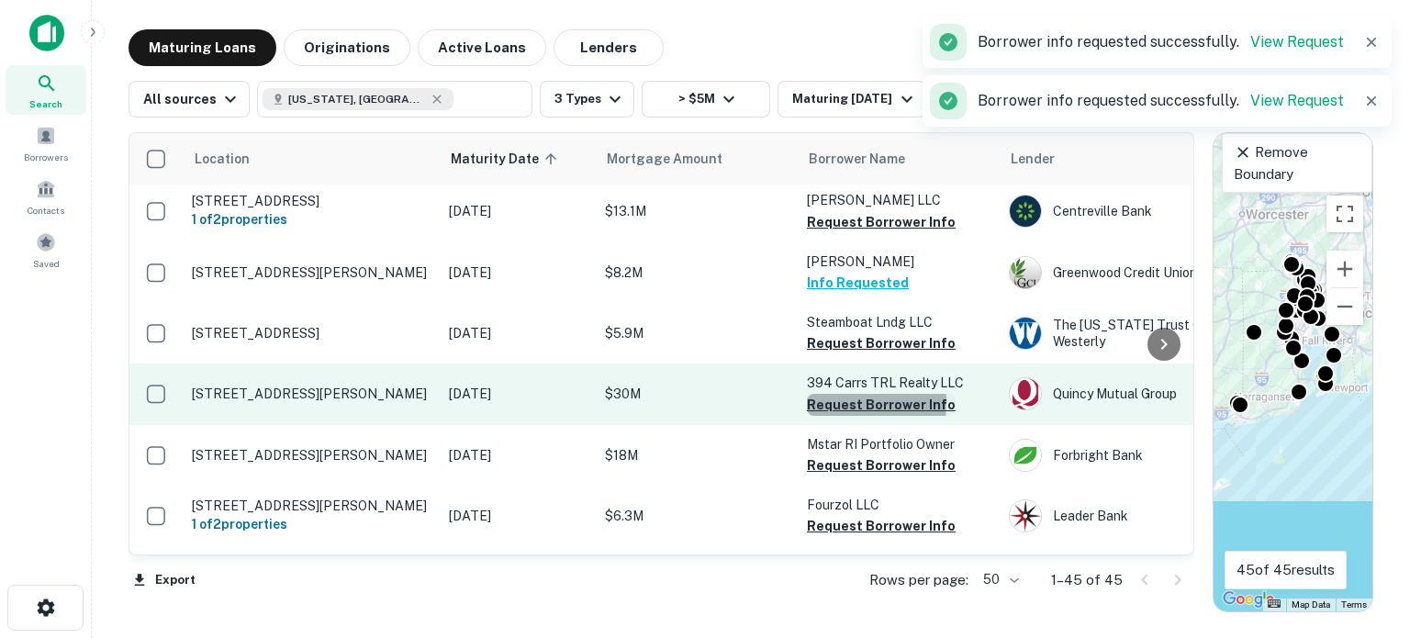
click at [818, 415] on button "Request Borrower Info" at bounding box center [881, 405] width 149 height 22
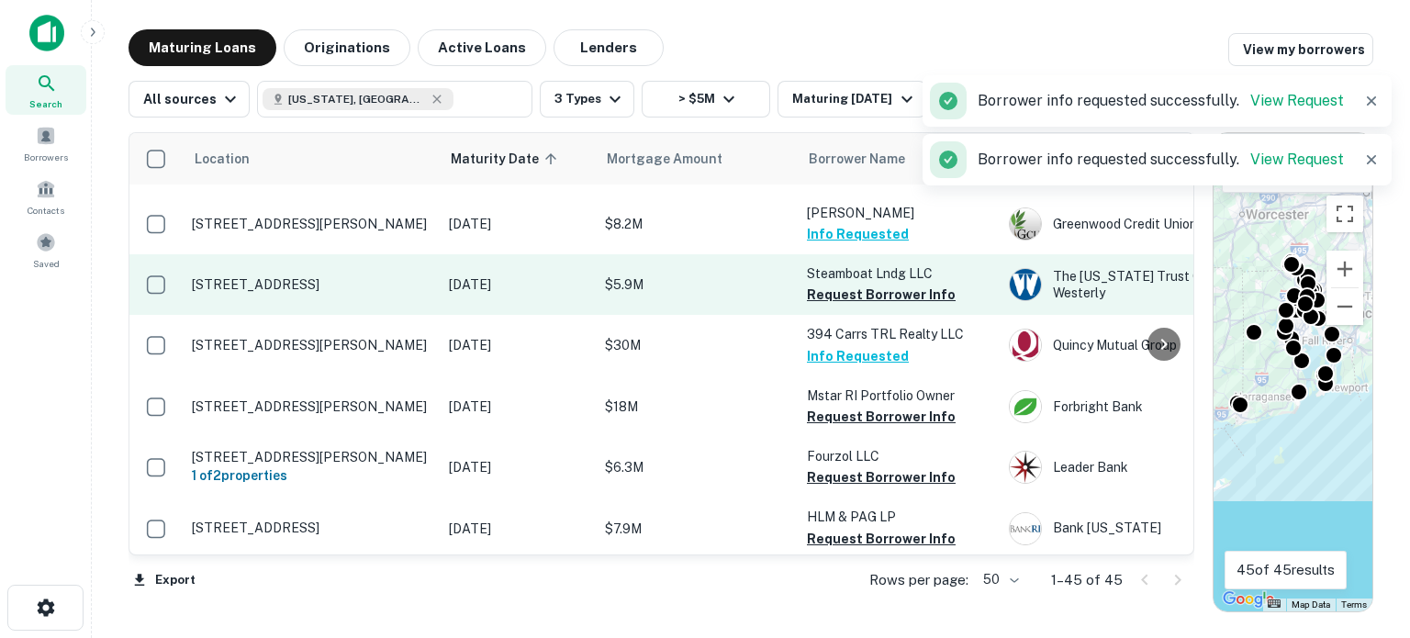
scroll to position [1836, 0]
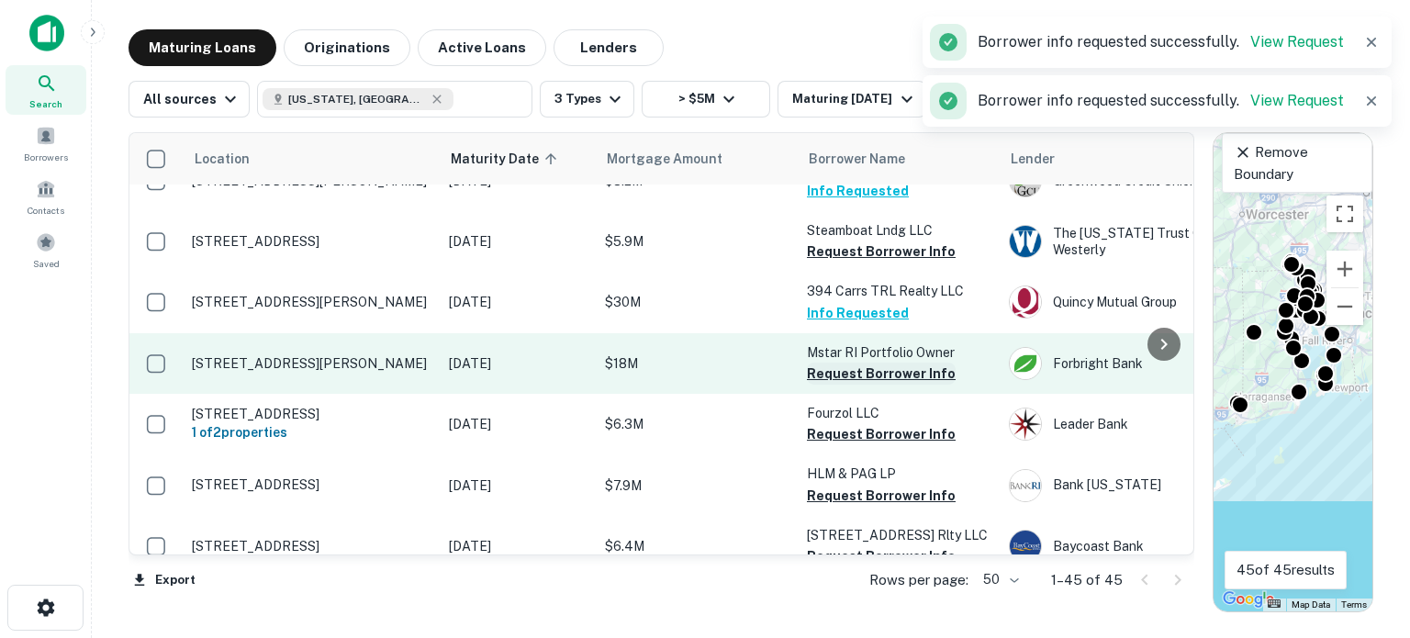
click at [819, 383] on button "Request Borrower Info" at bounding box center [881, 374] width 149 height 22
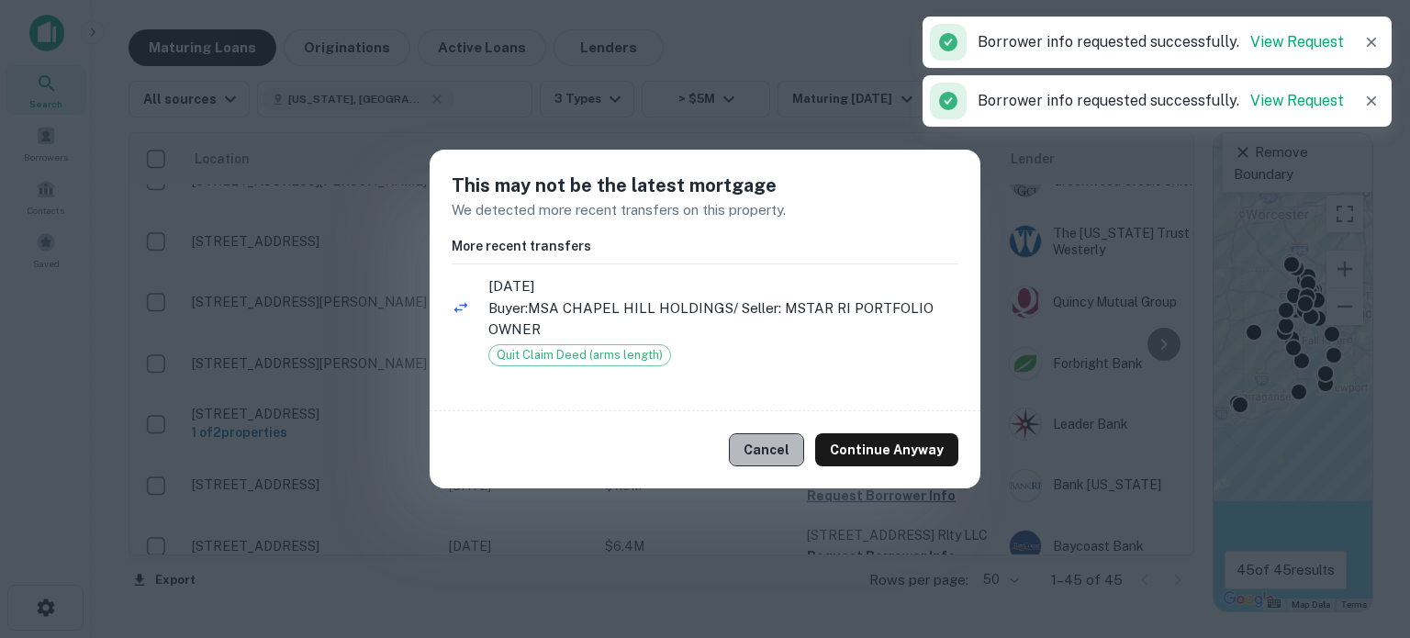
click at [772, 443] on button "Cancel" at bounding box center [766, 449] width 75 height 33
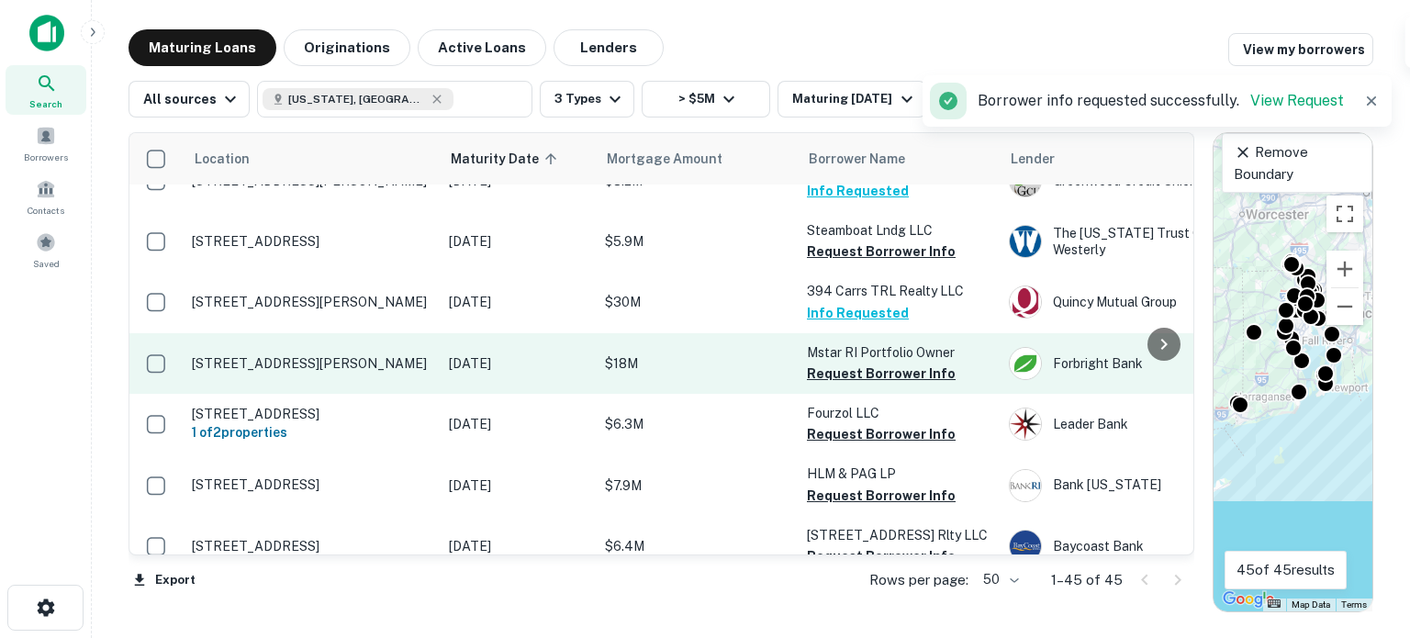
scroll to position [1928, 0]
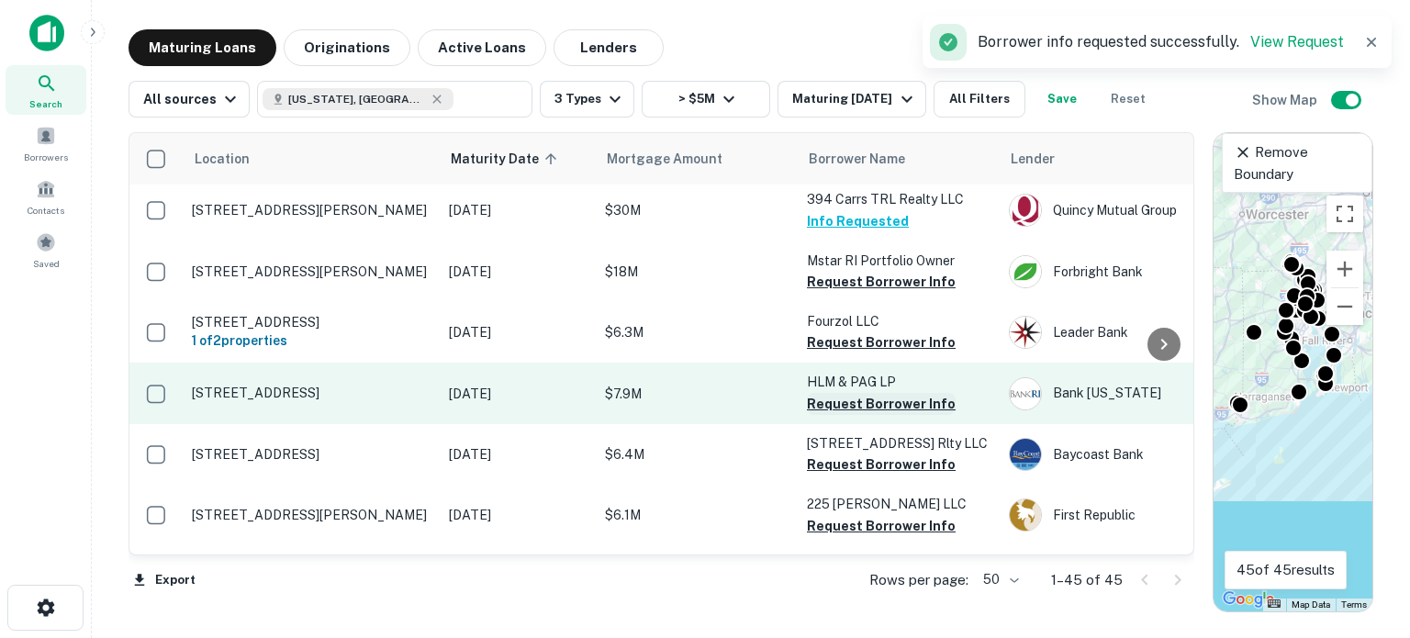
click at [823, 414] on button "Request Borrower Info" at bounding box center [881, 404] width 149 height 22
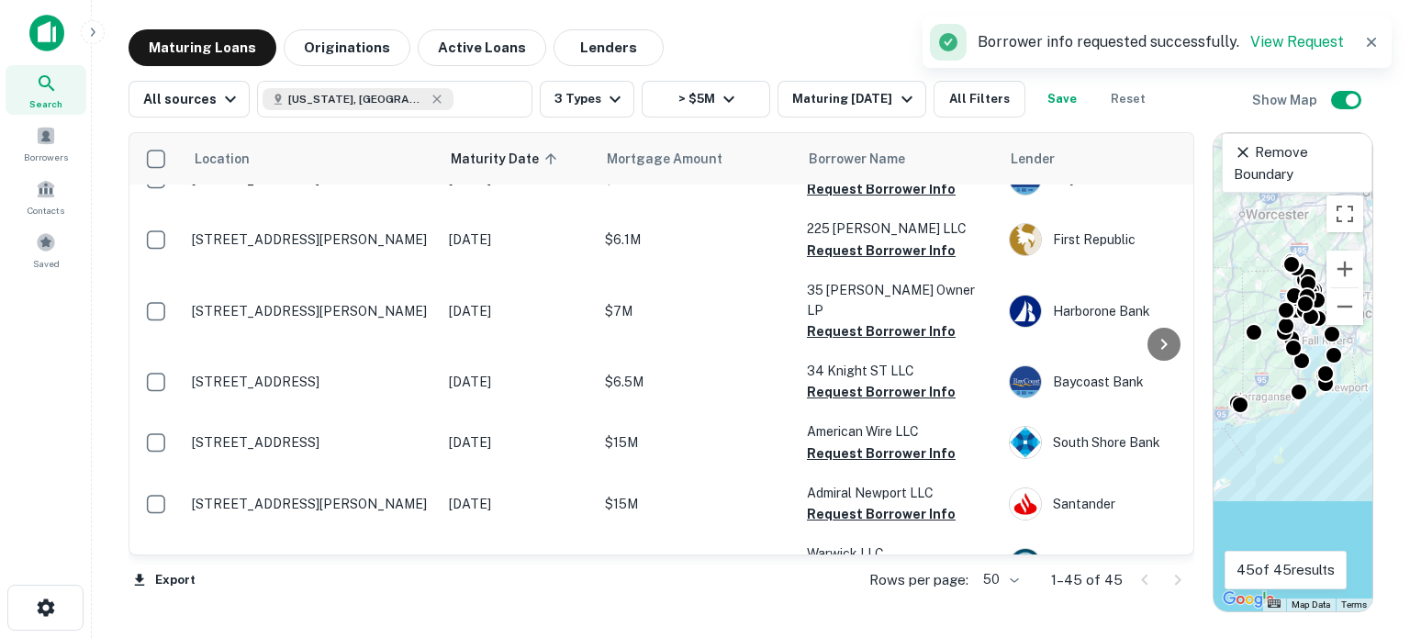
scroll to position [2295, 0]
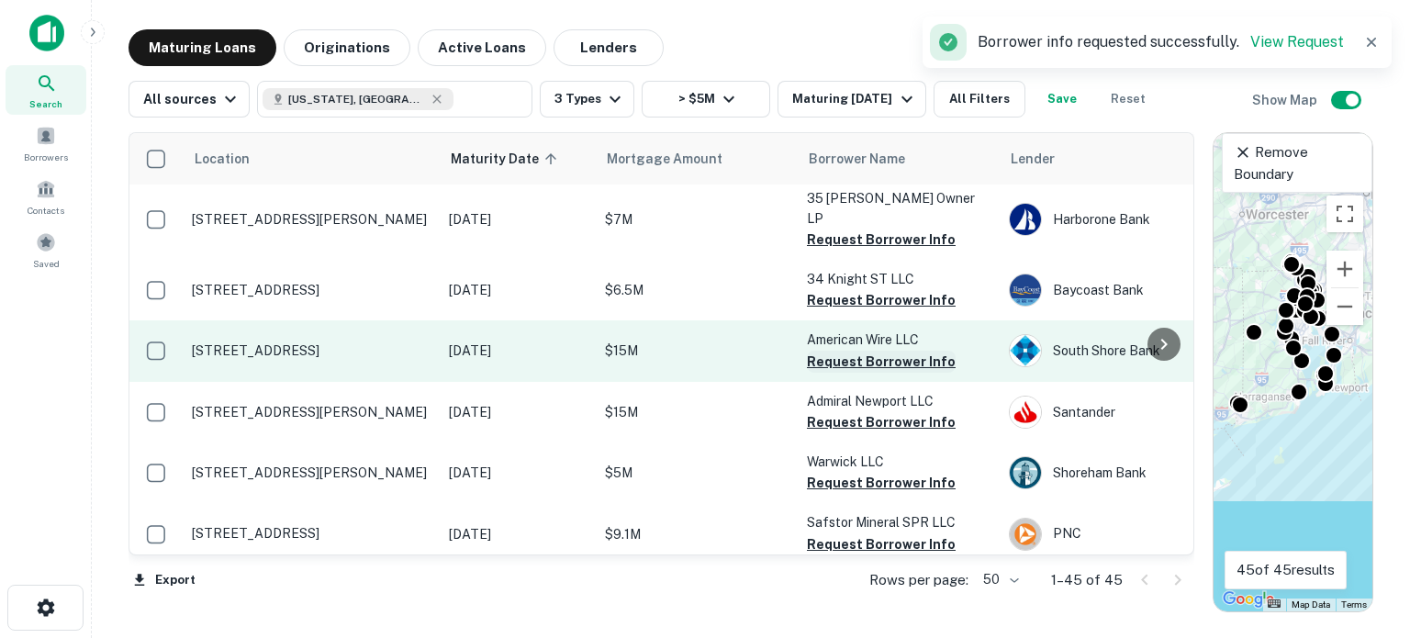
click at [816, 359] on button "Request Borrower Info" at bounding box center [881, 362] width 149 height 22
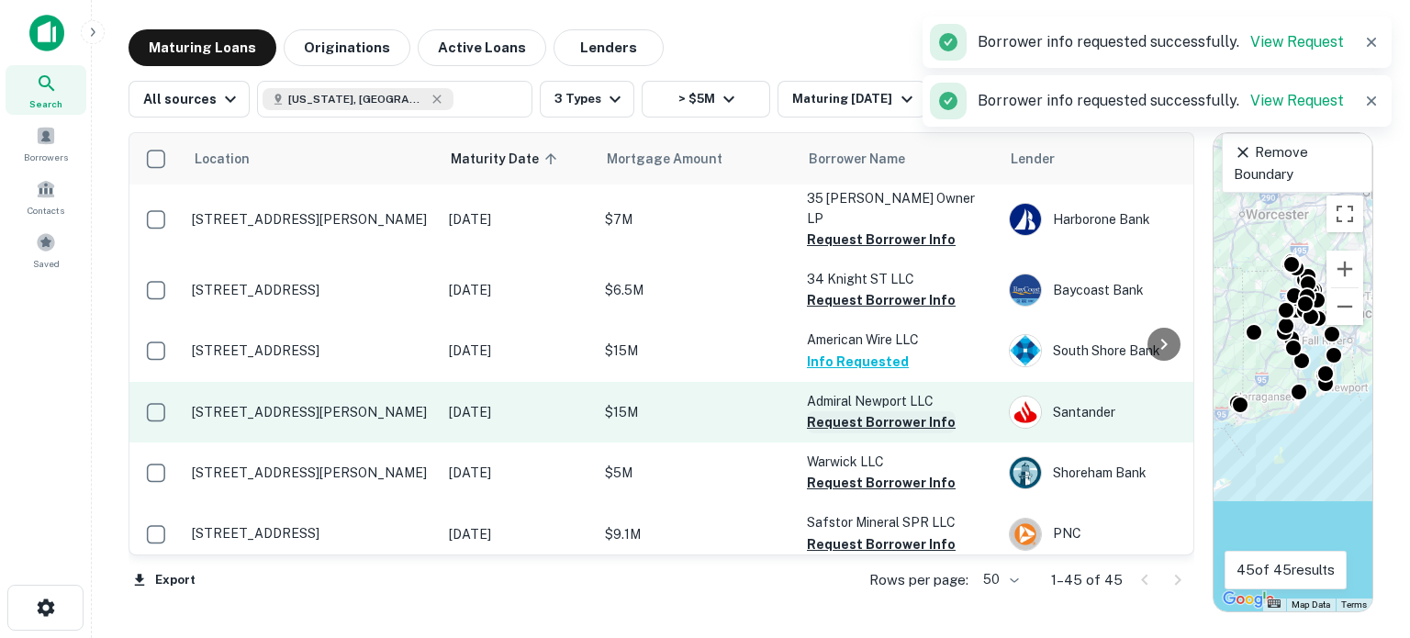
click at [829, 414] on button "Request Borrower Info" at bounding box center [881, 422] width 149 height 22
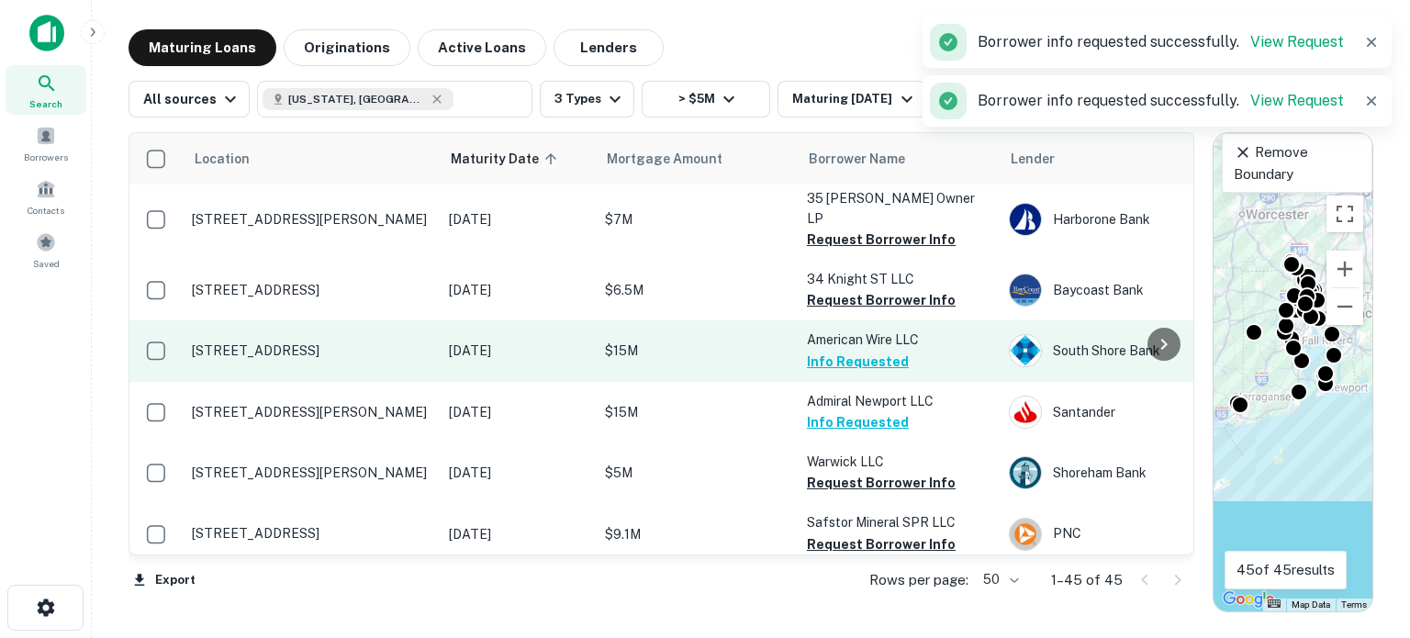
scroll to position [2432, 0]
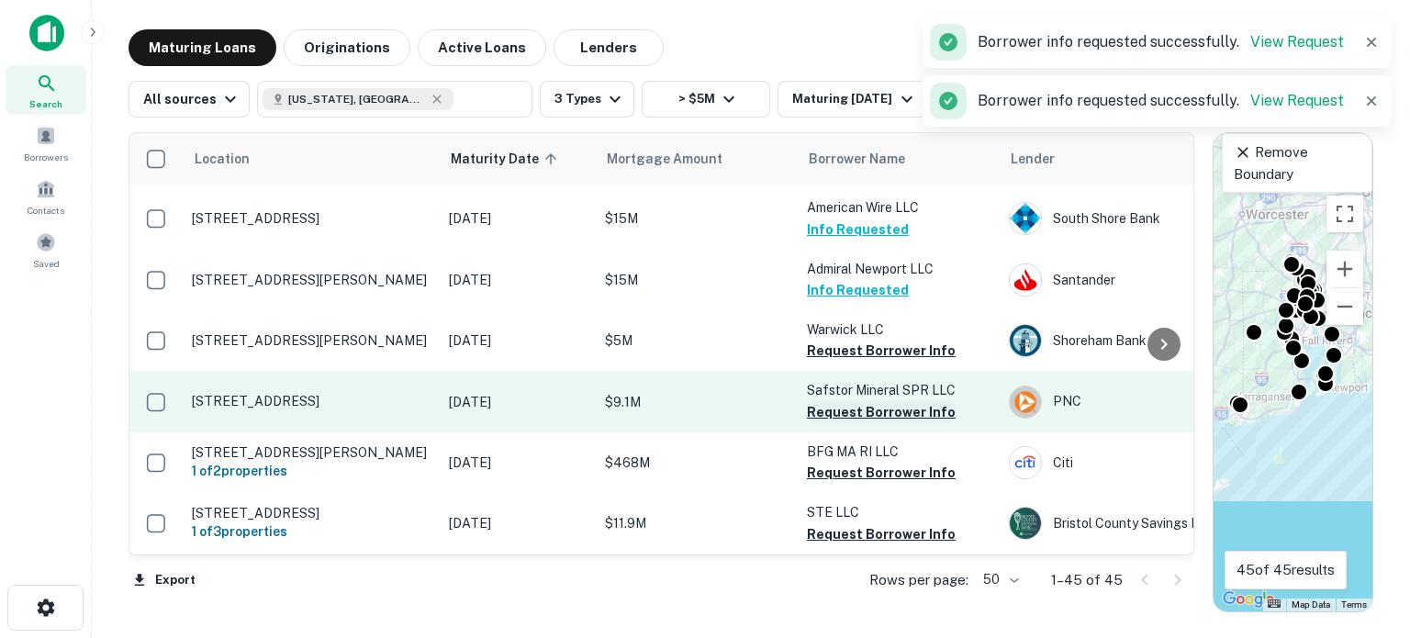
click at [820, 401] on button "Request Borrower Info" at bounding box center [881, 412] width 149 height 22
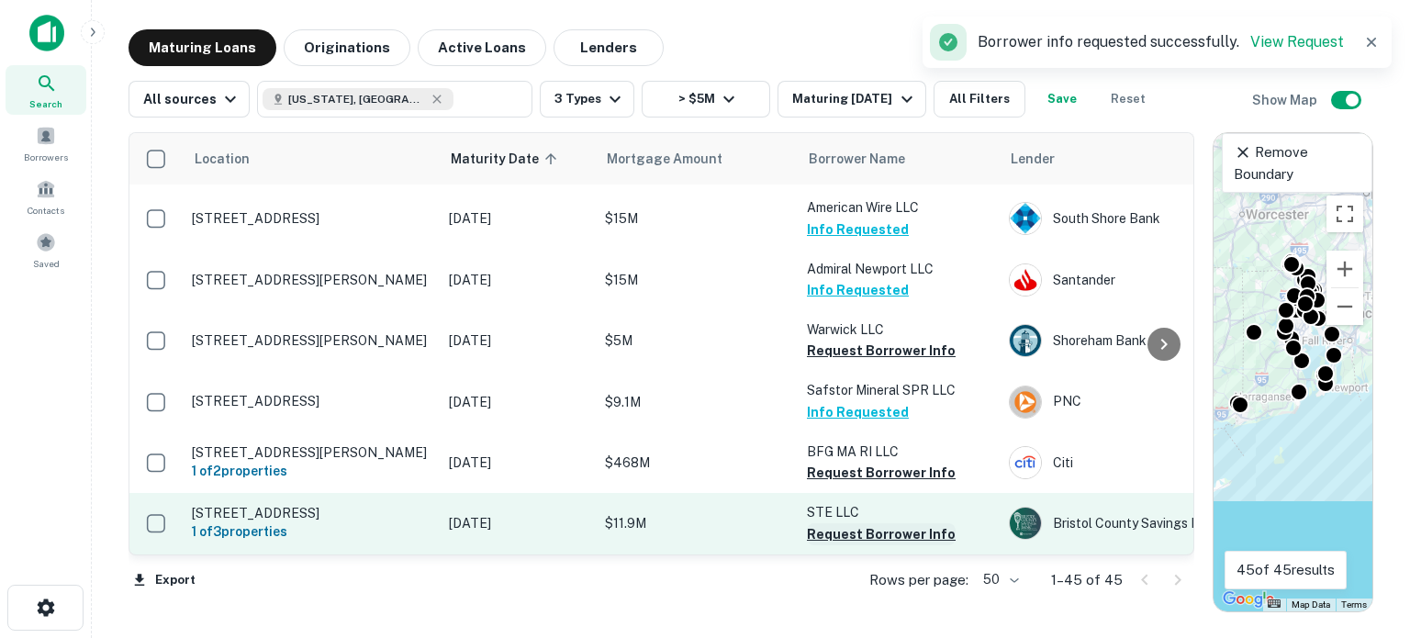
click at [837, 523] on button "Request Borrower Info" at bounding box center [881, 534] width 149 height 22
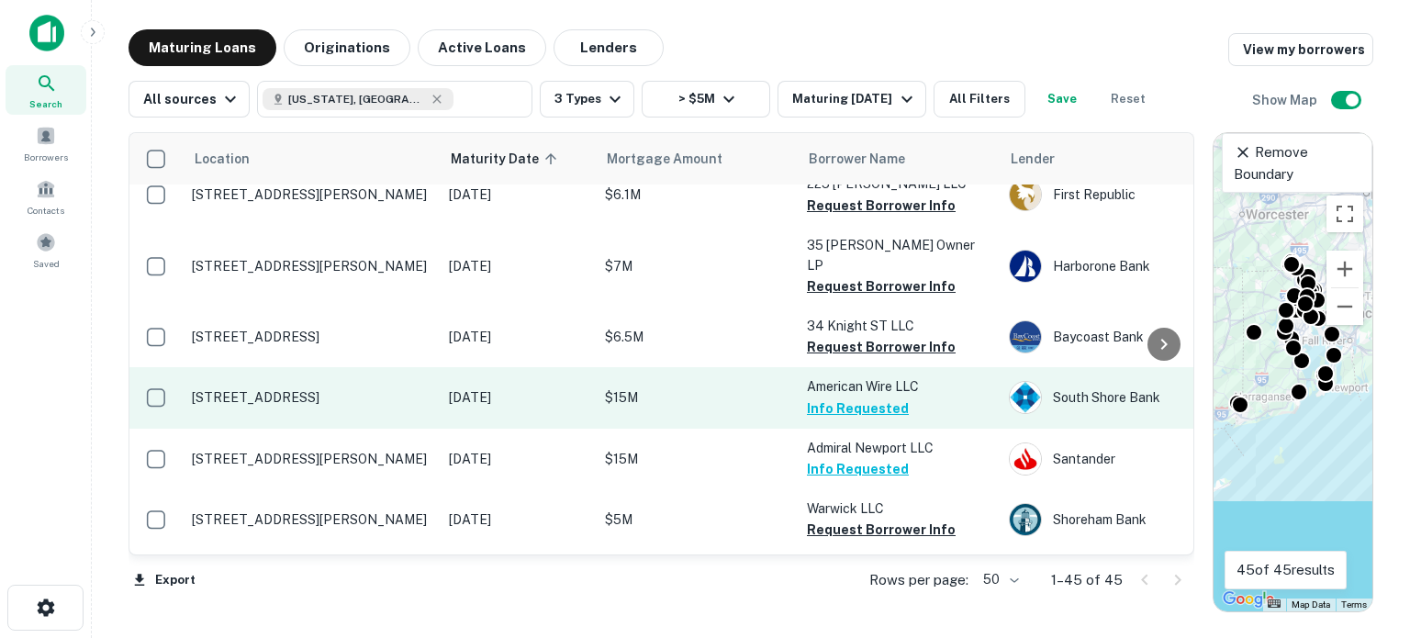
scroll to position [2157, 0]
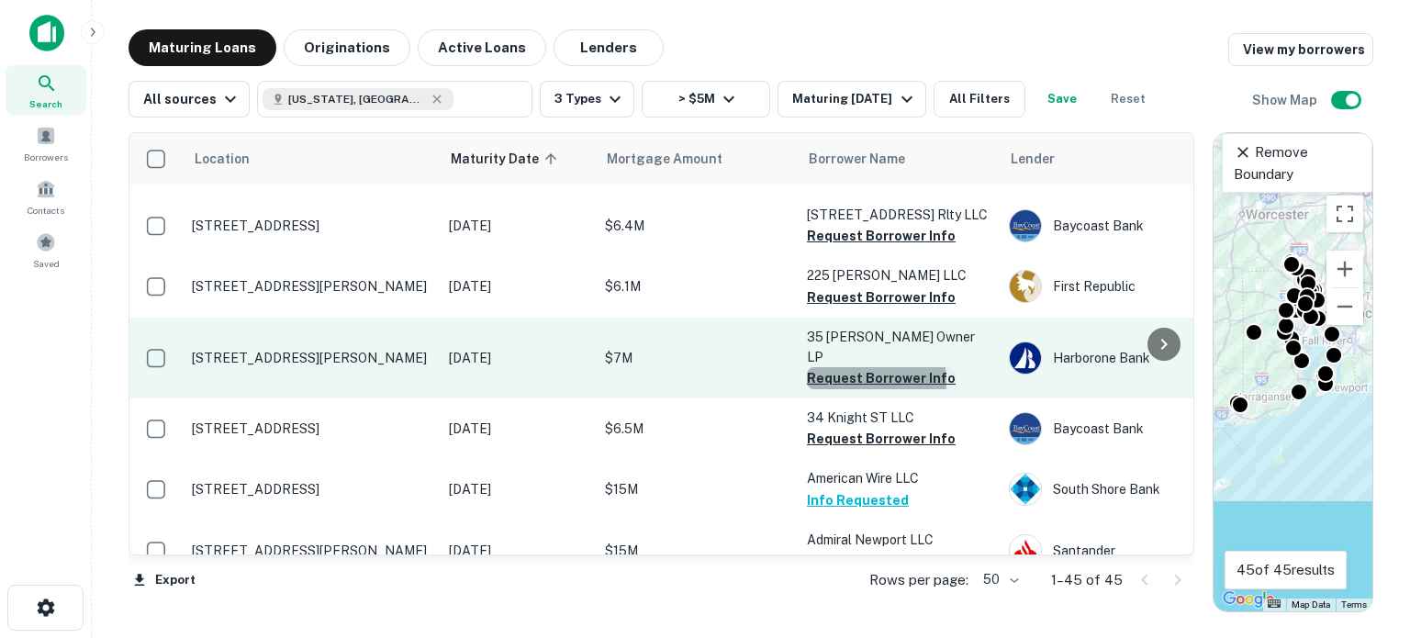
click at [834, 374] on button "Request Borrower Info" at bounding box center [881, 378] width 149 height 22
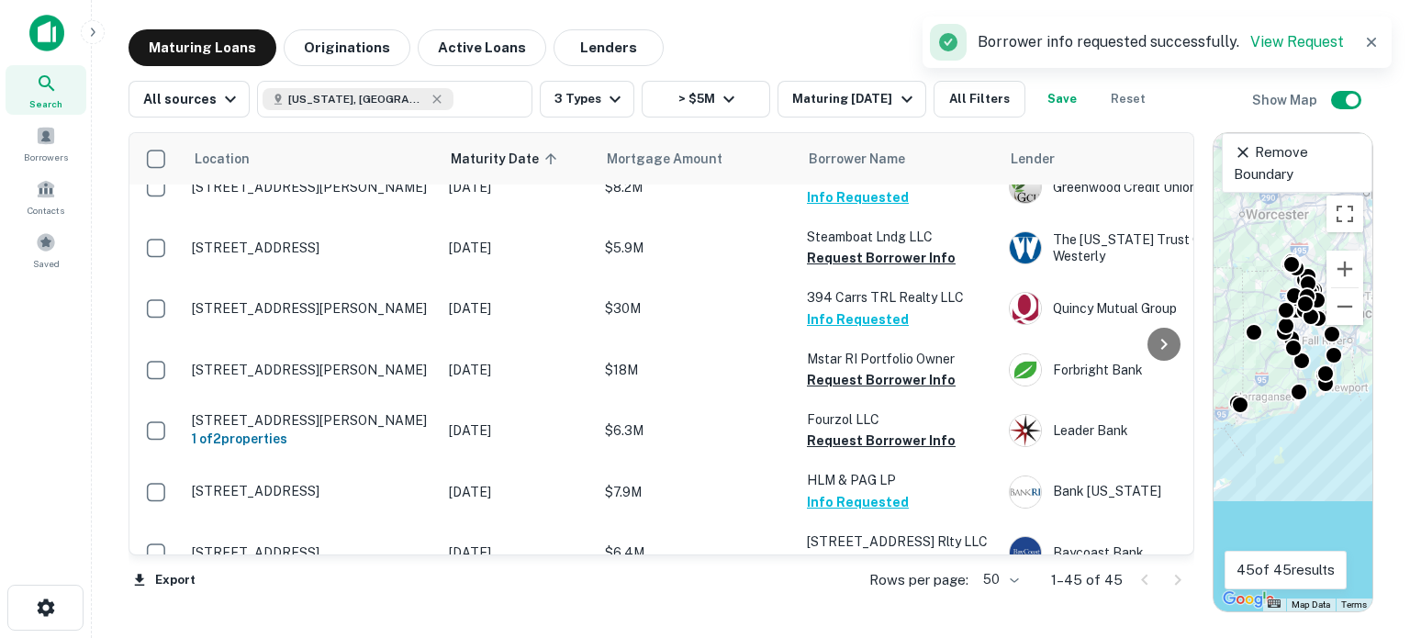
scroll to position [1789, 0]
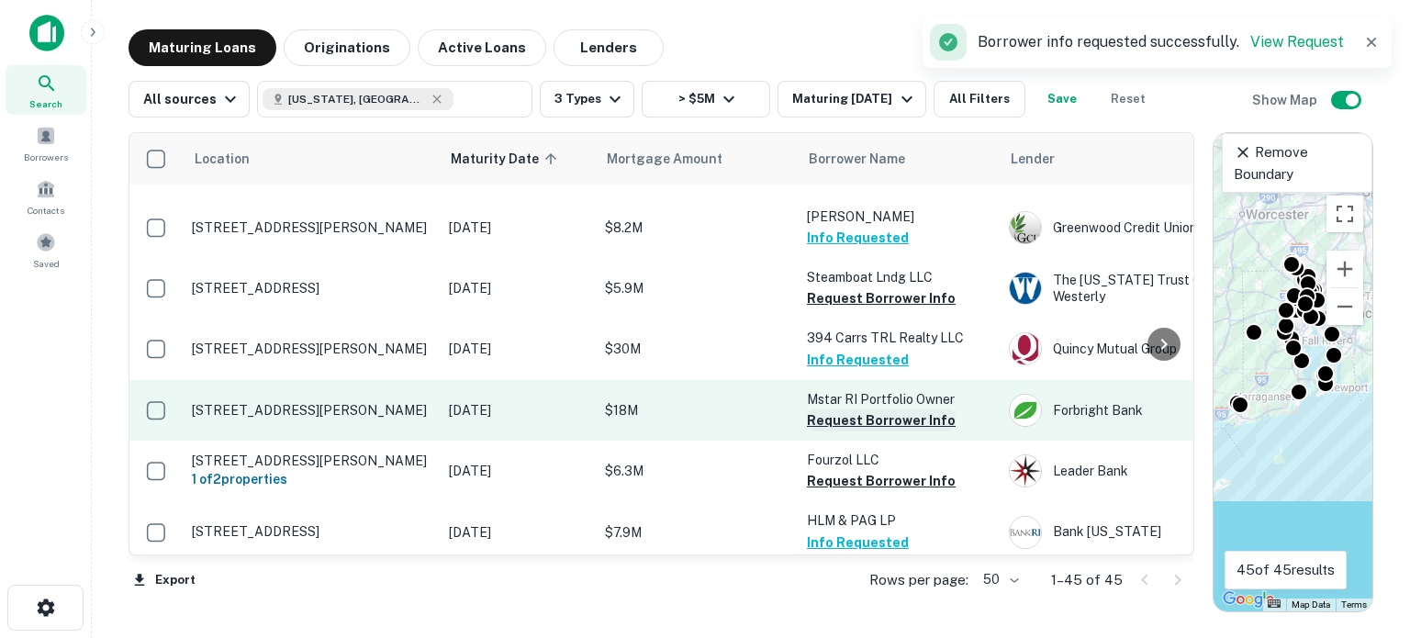
click at [859, 432] on button "Request Borrower Info" at bounding box center [881, 420] width 149 height 22
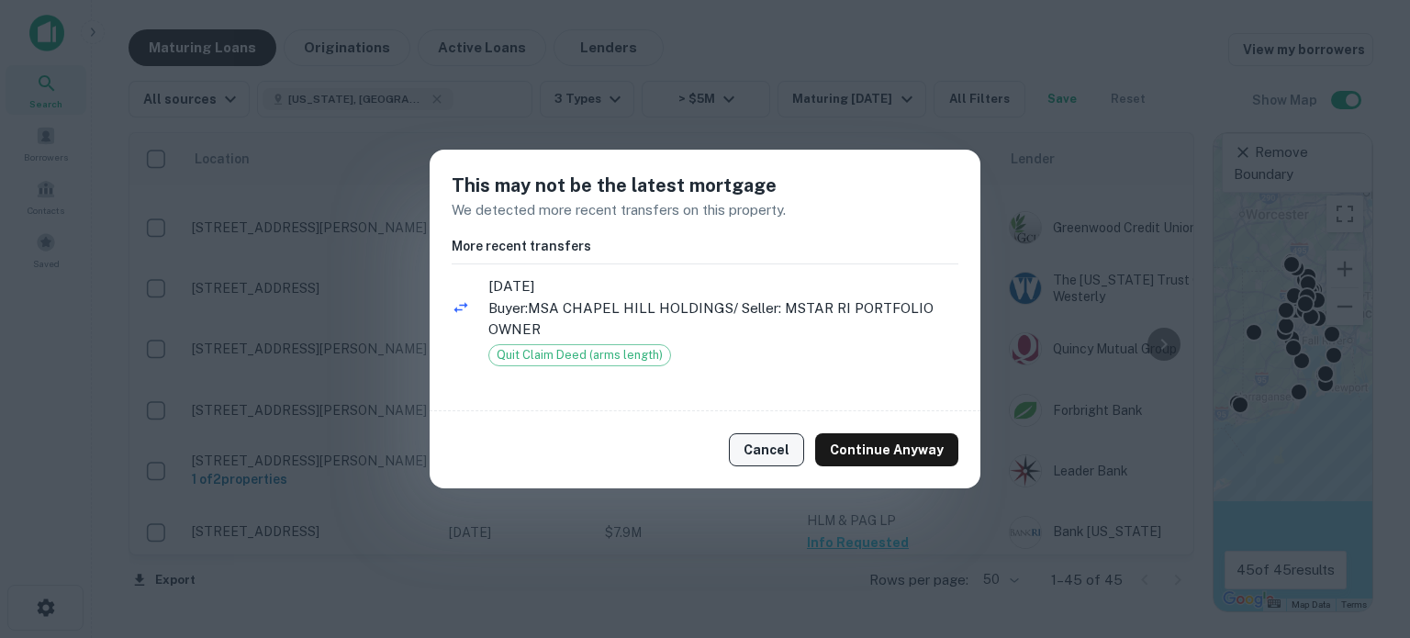
click at [767, 453] on button "Cancel" at bounding box center [766, 449] width 75 height 33
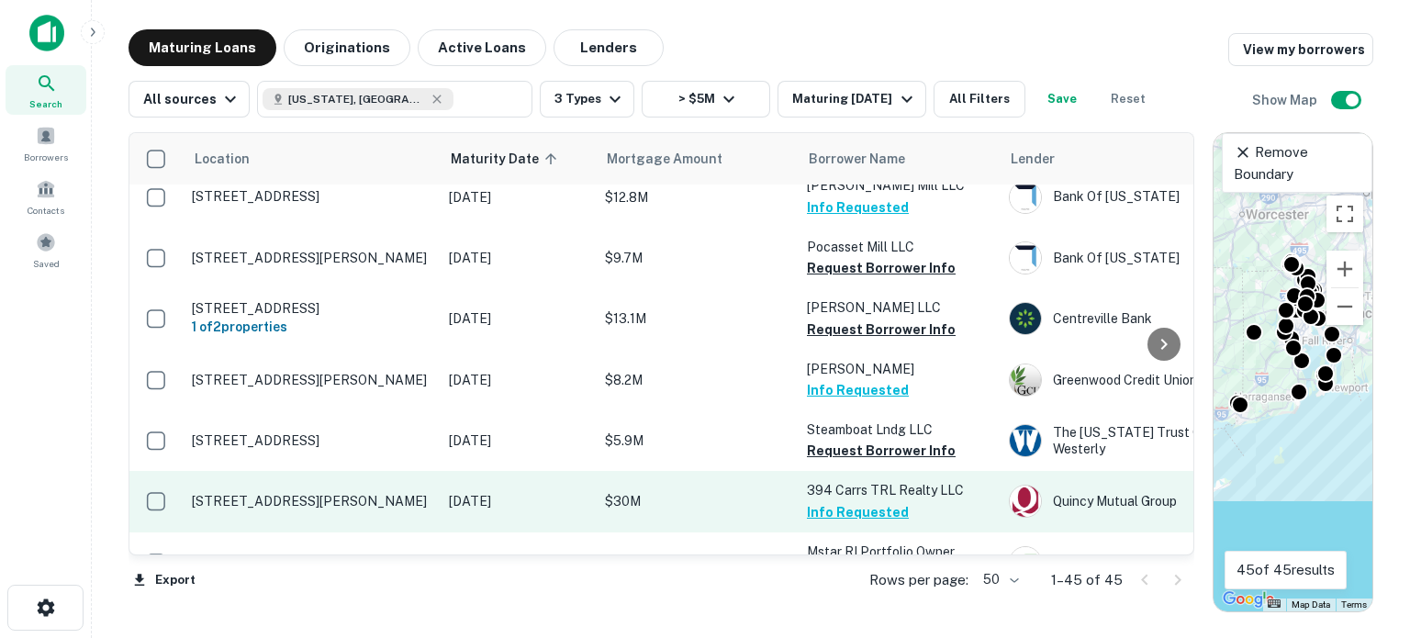
scroll to position [1606, 0]
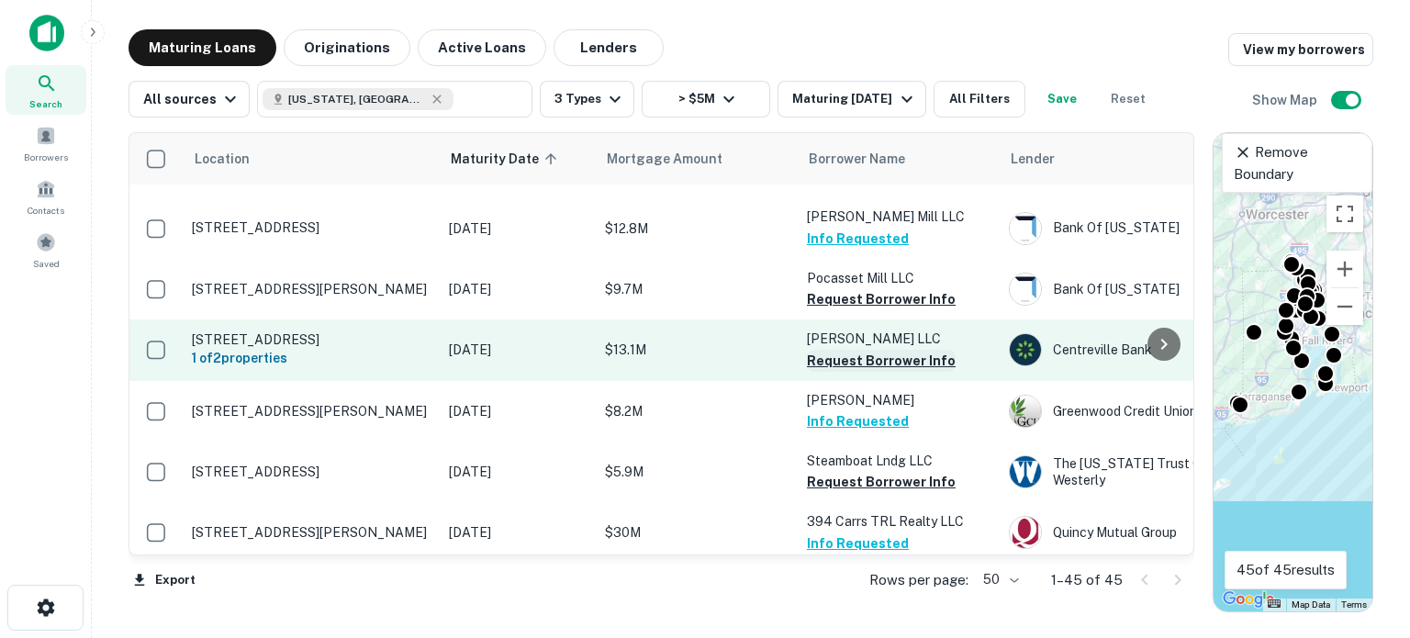
click at [824, 366] on button "Request Borrower Info" at bounding box center [881, 361] width 149 height 22
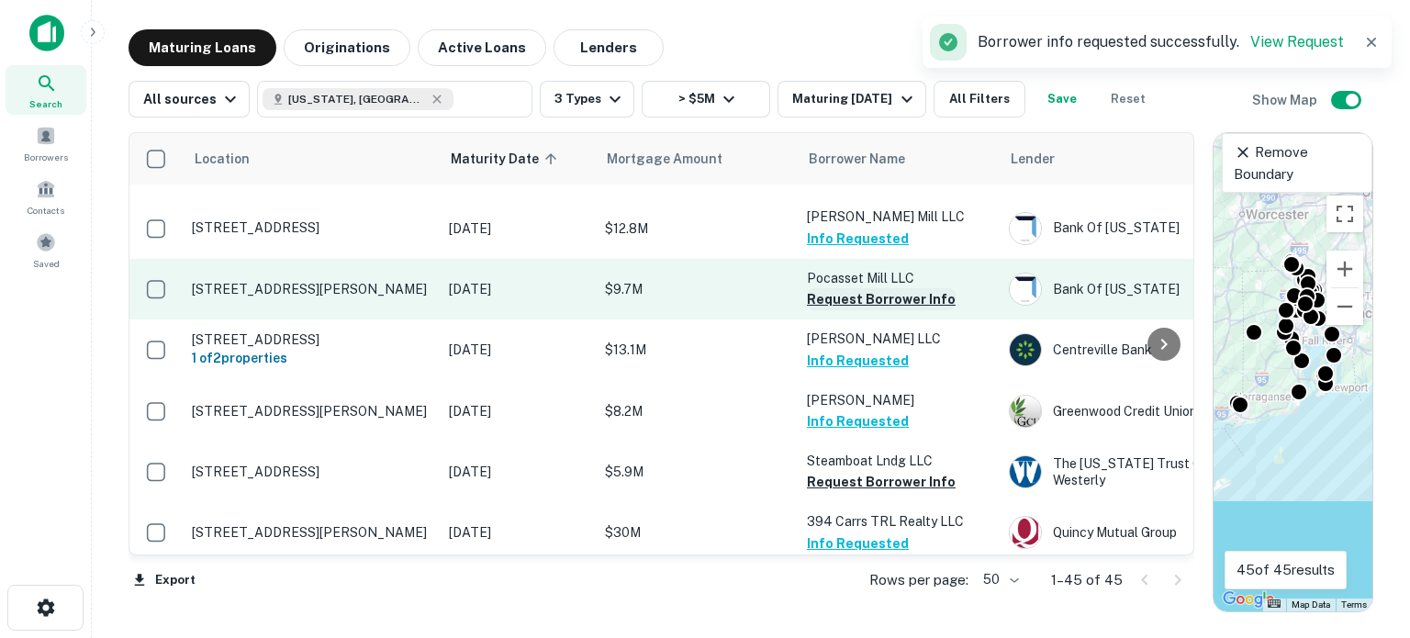
click at [860, 304] on button "Request Borrower Info" at bounding box center [881, 299] width 149 height 22
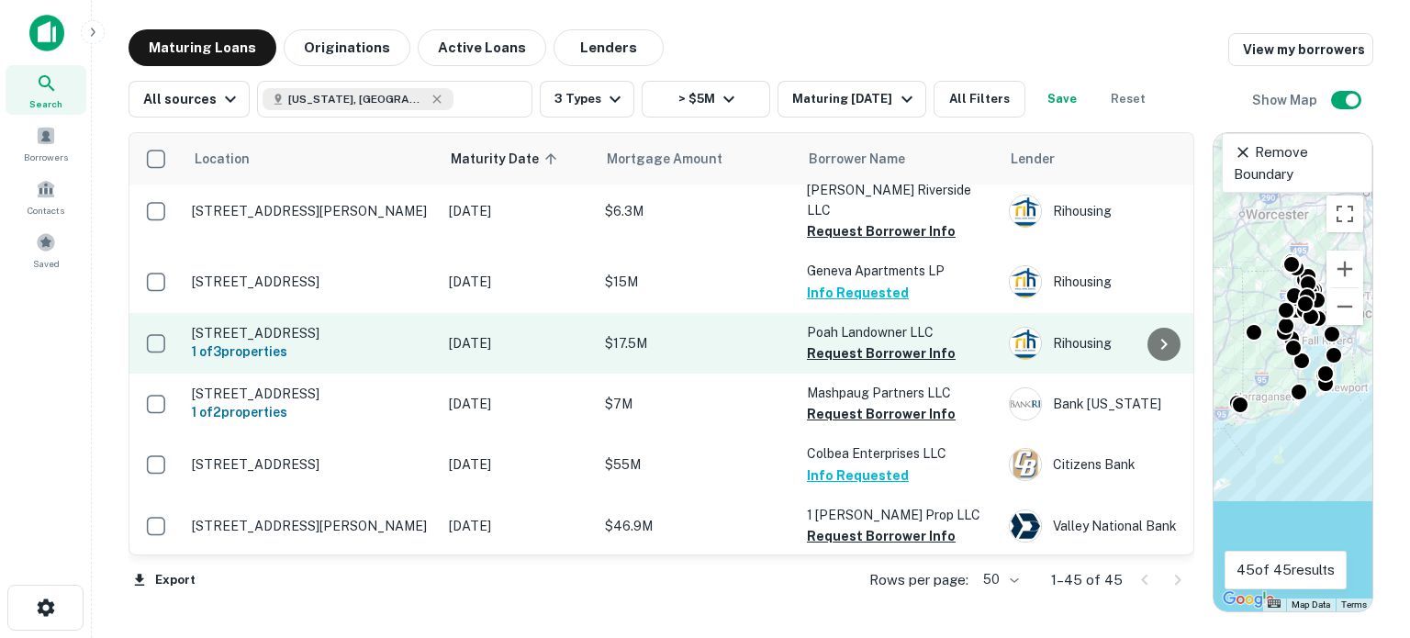
scroll to position [1147, 0]
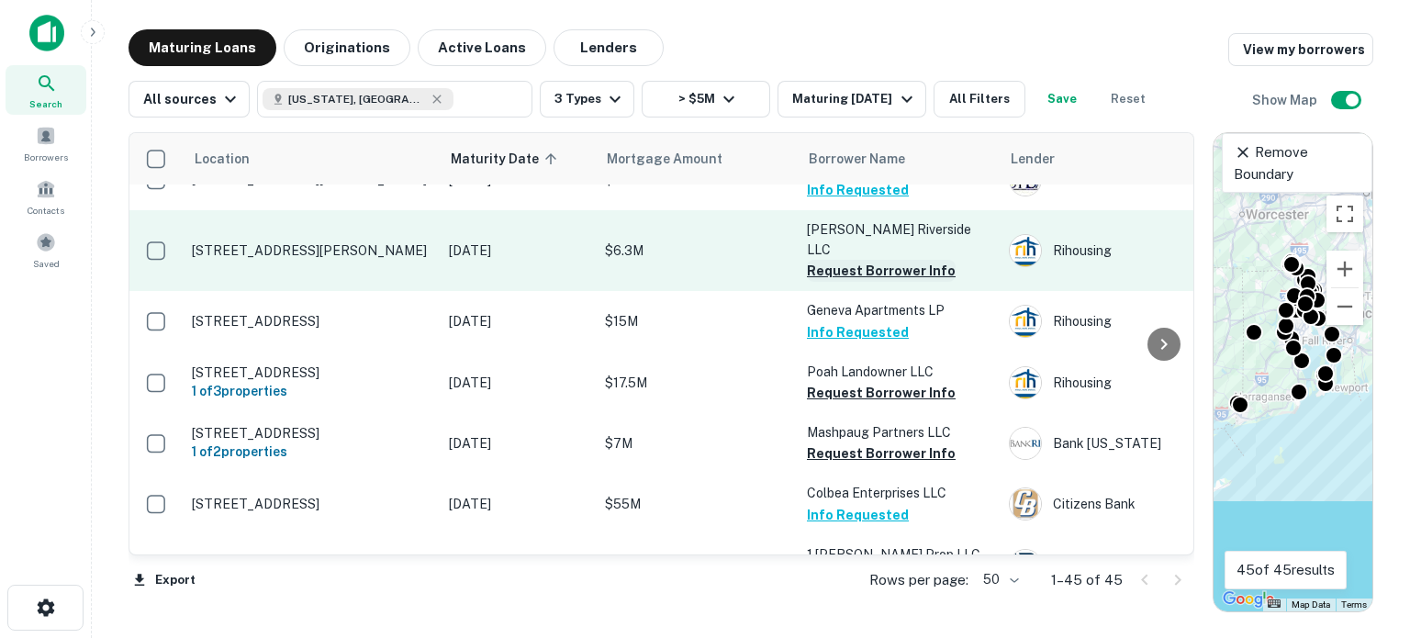
click at [837, 264] on button "Request Borrower Info" at bounding box center [881, 271] width 149 height 22
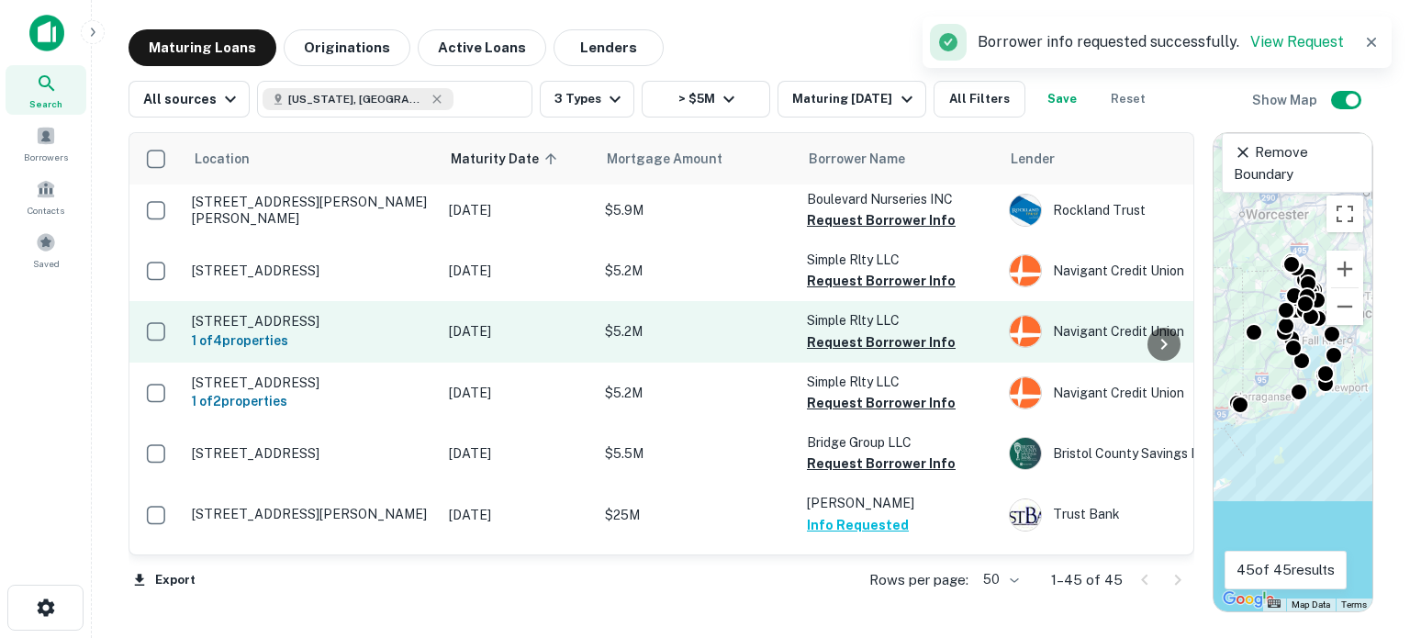
scroll to position [779, 0]
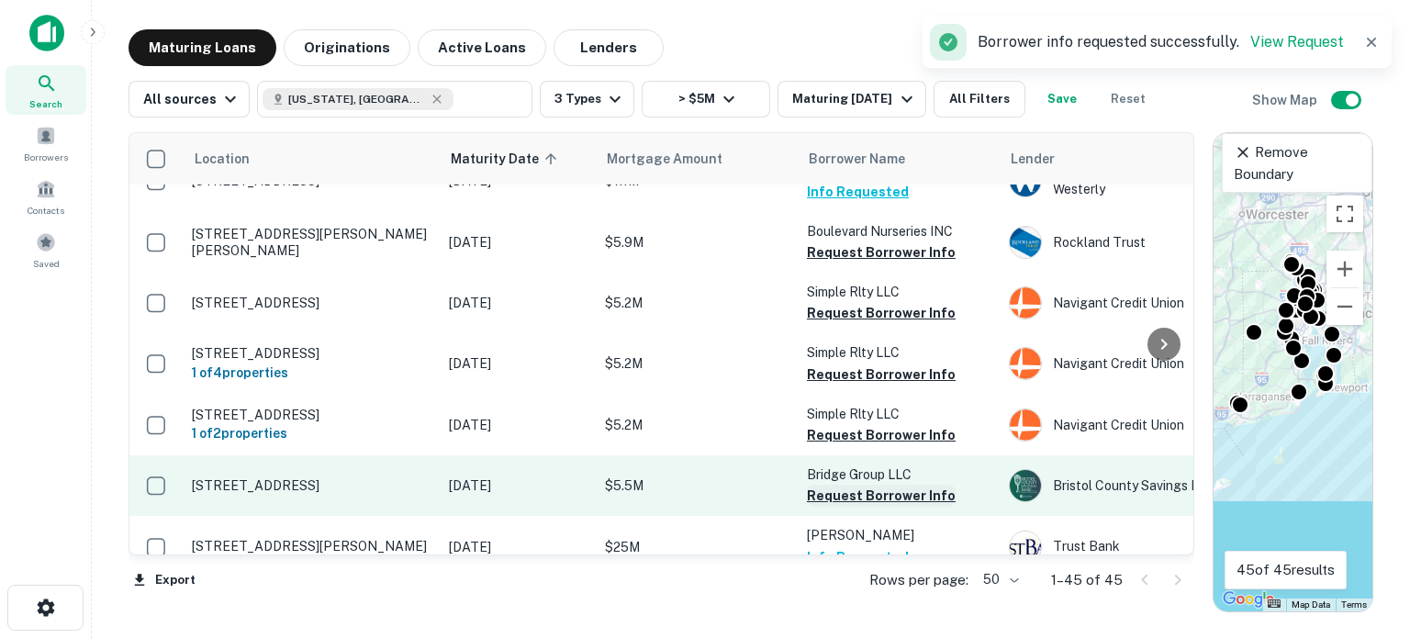
click at [836, 502] on button "Request Borrower Info" at bounding box center [881, 496] width 149 height 22
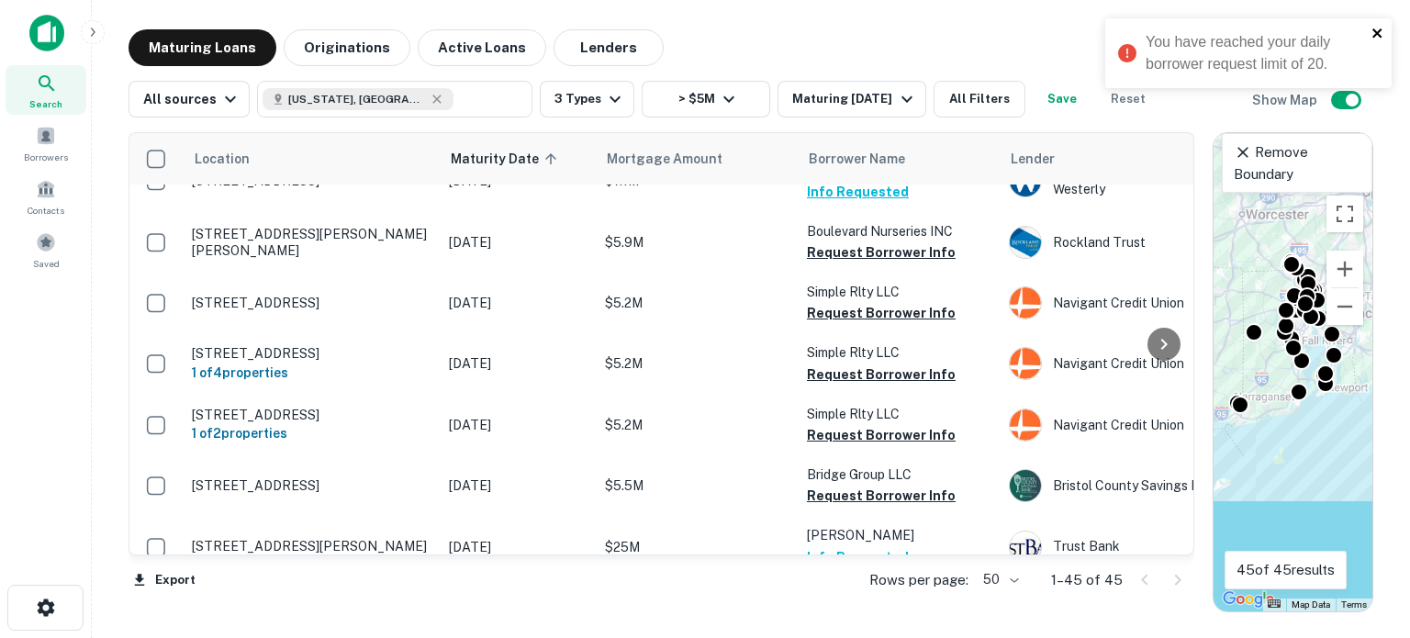
click at [1372, 34] on icon "close" at bounding box center [1378, 33] width 13 height 15
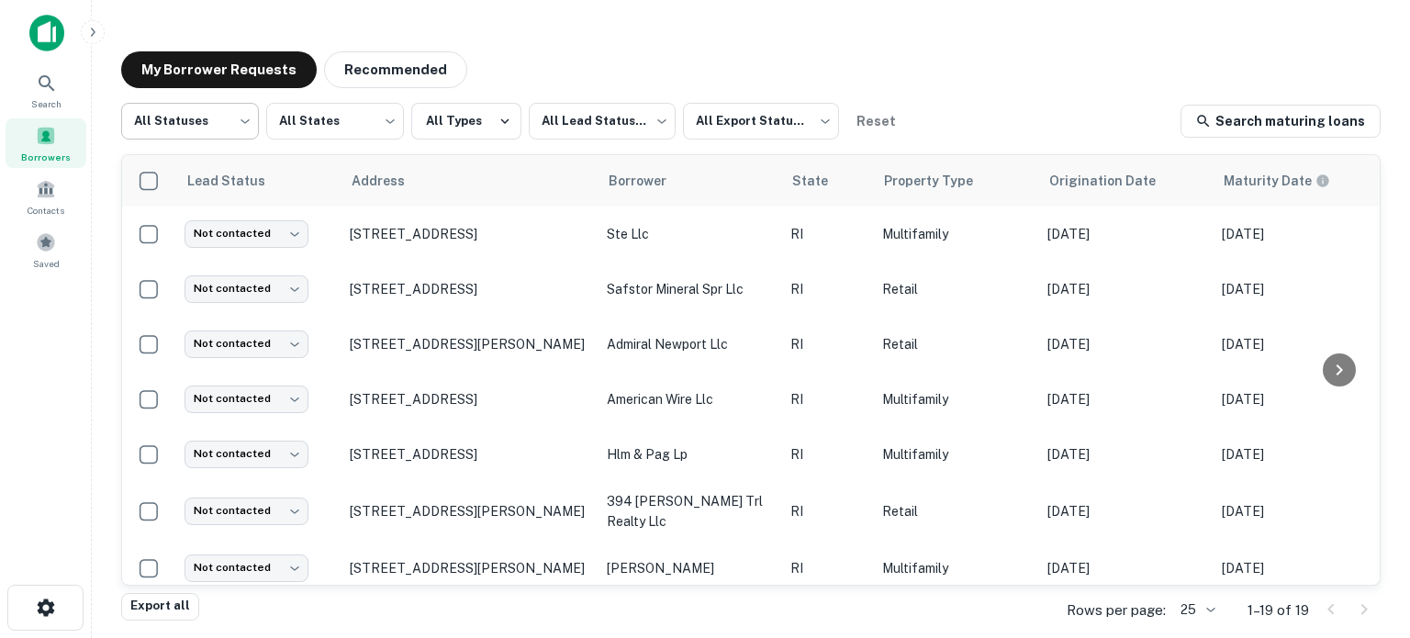
click at [233, 124] on body "Search Borrowers Contacts Saved My Borrower Requests Recommended All Statuses *…" at bounding box center [705, 319] width 1410 height 638
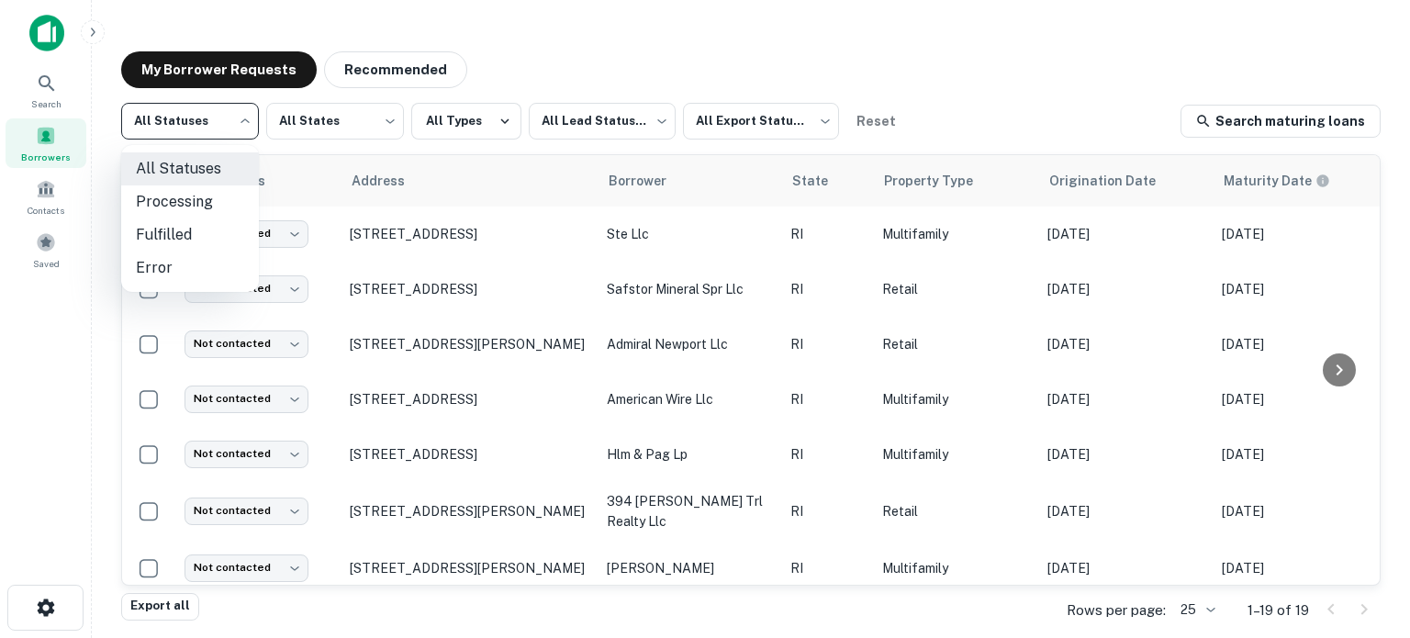
click at [242, 124] on div at bounding box center [705, 319] width 1410 height 638
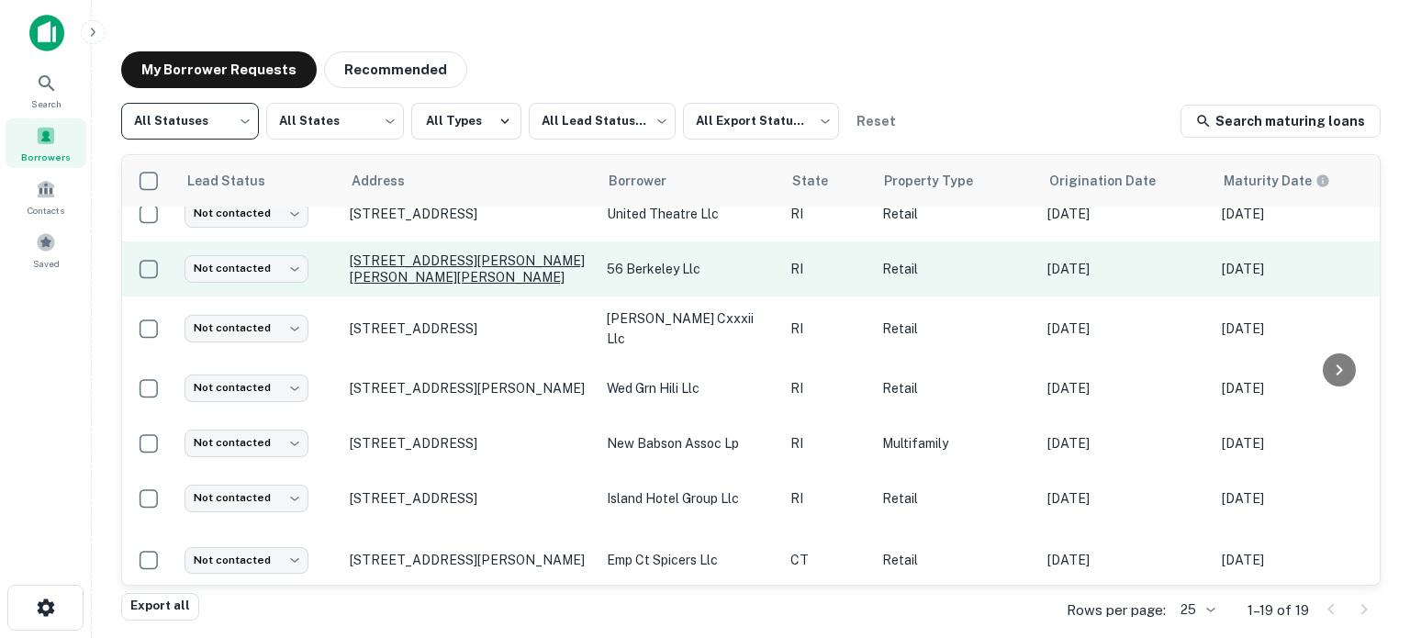
scroll to position [705, 0]
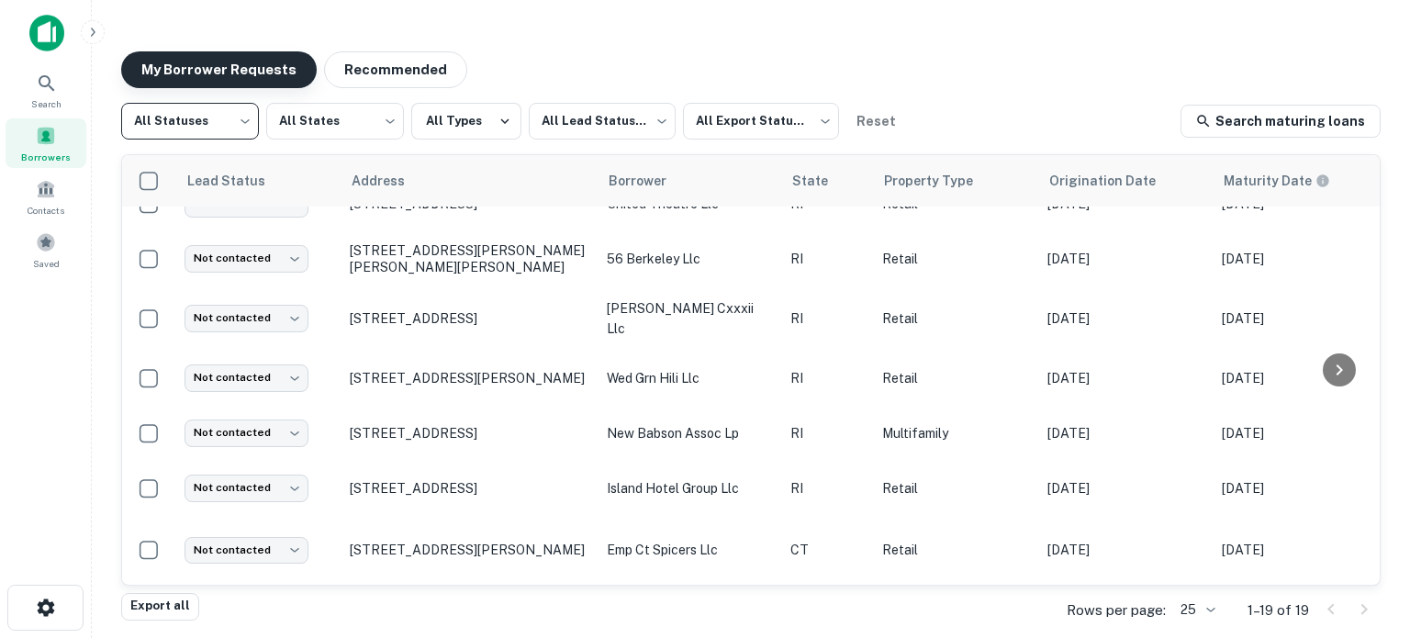
click at [237, 68] on button "My Borrower Requests" at bounding box center [219, 69] width 196 height 37
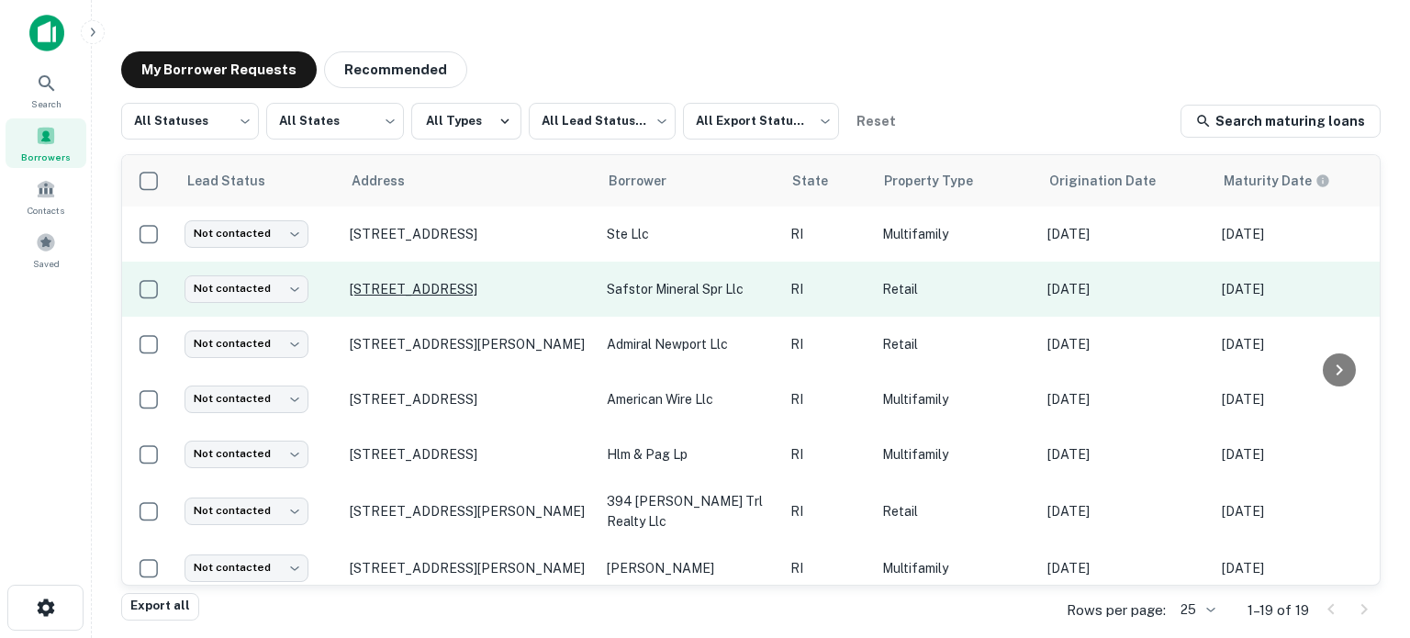
click at [399, 284] on p "602 Mineral Spring Ave Pawtucket, RI02860" at bounding box center [469, 289] width 239 height 17
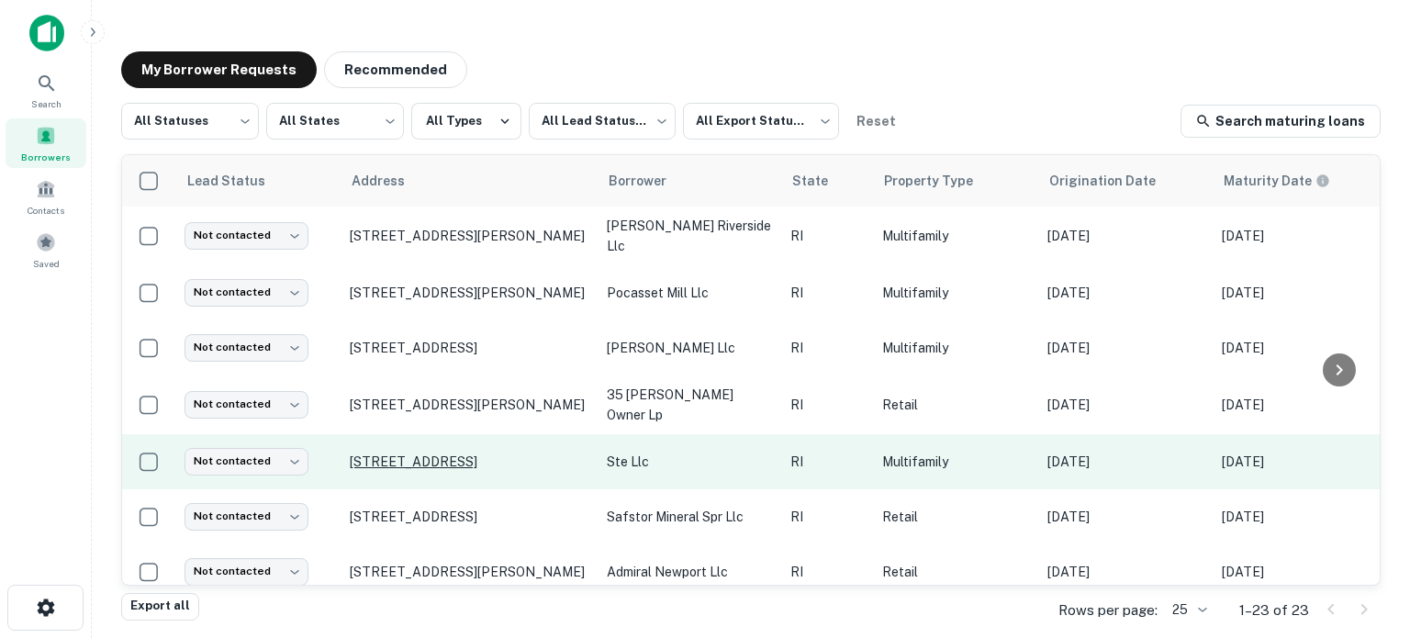
click at [424, 454] on p "61 Hope St Pawtucket, RI02860" at bounding box center [469, 462] width 239 height 17
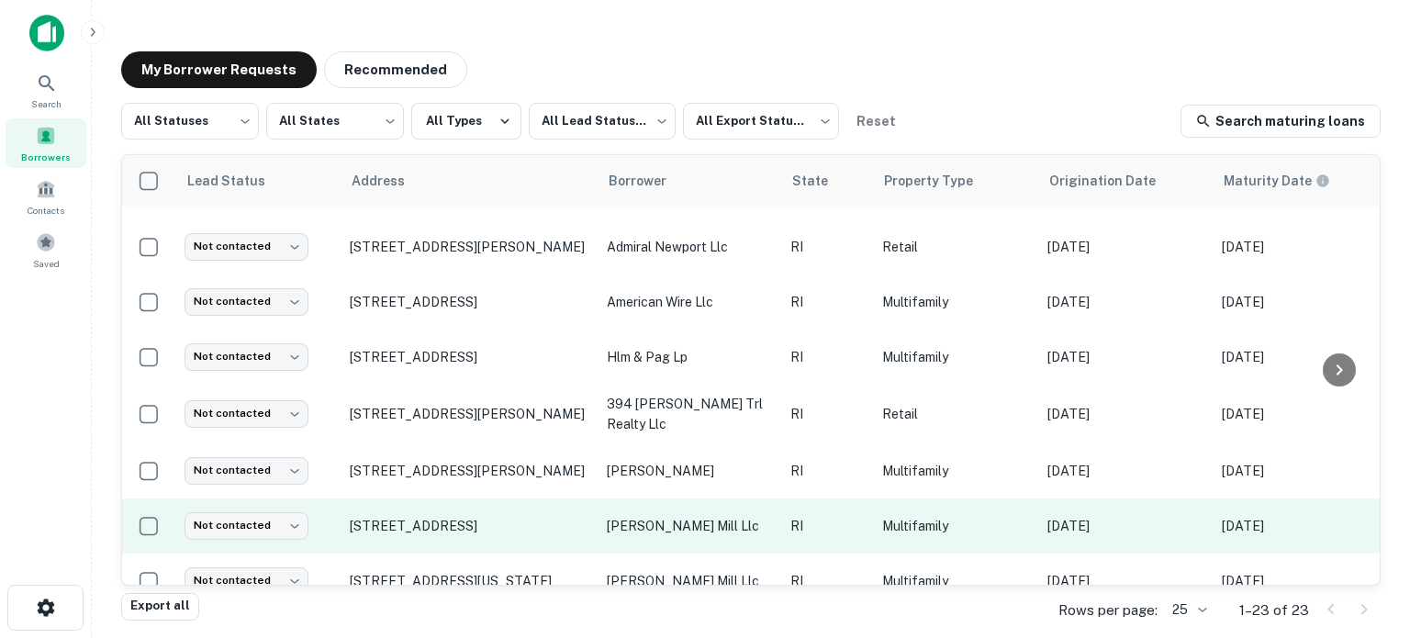
scroll to position [459, 0]
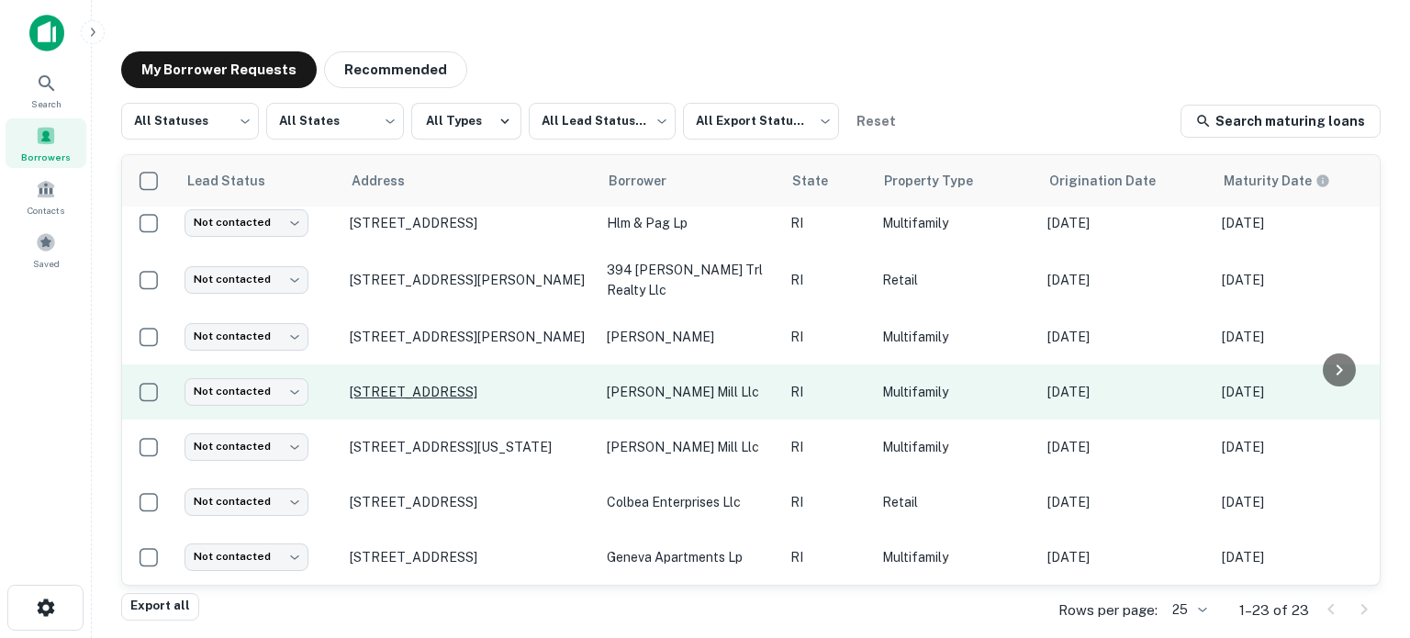
click at [400, 384] on p "618 Main St Coventry, RI02816" at bounding box center [469, 392] width 239 height 17
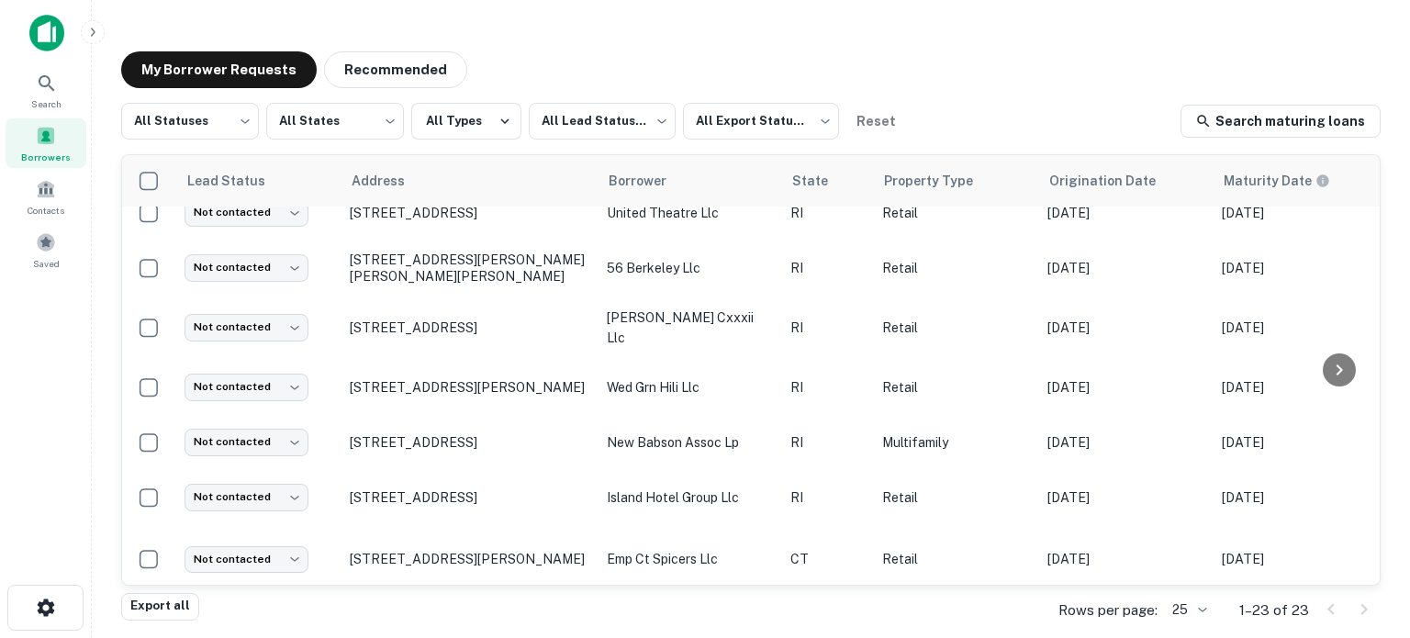
scroll to position [925, 0]
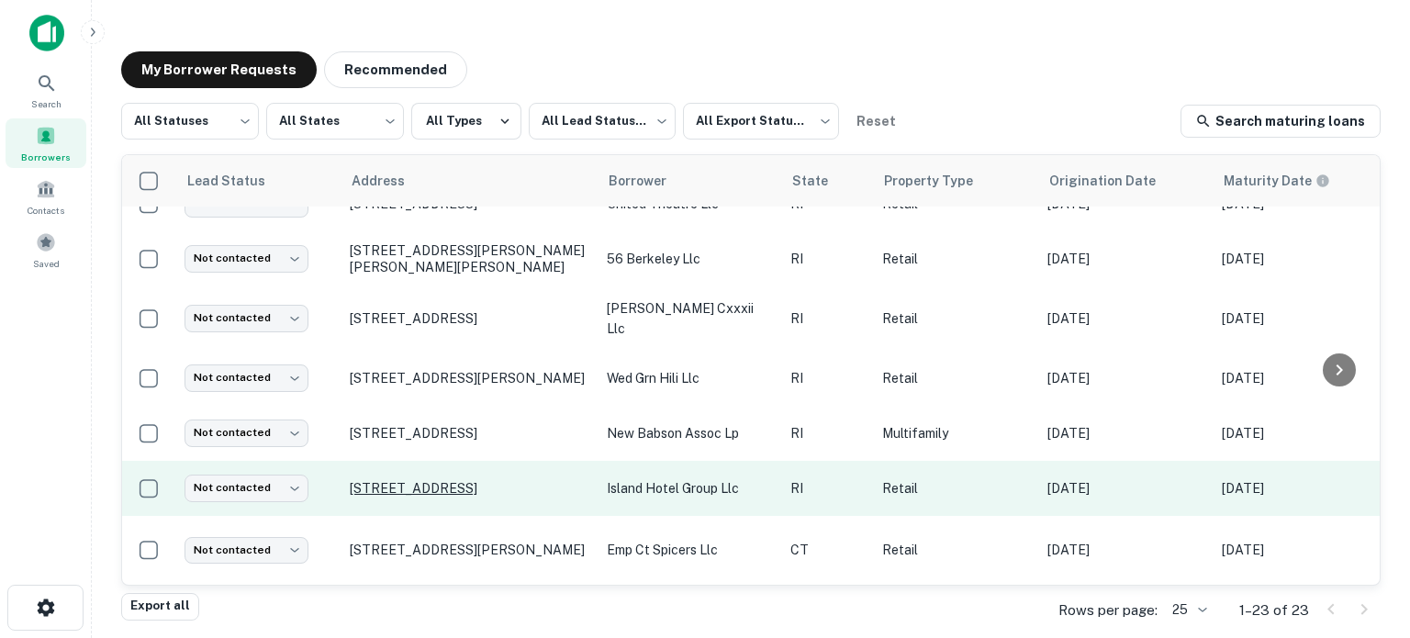
click at [414, 490] on p "[STREET_ADDRESS]" at bounding box center [469, 488] width 239 height 17
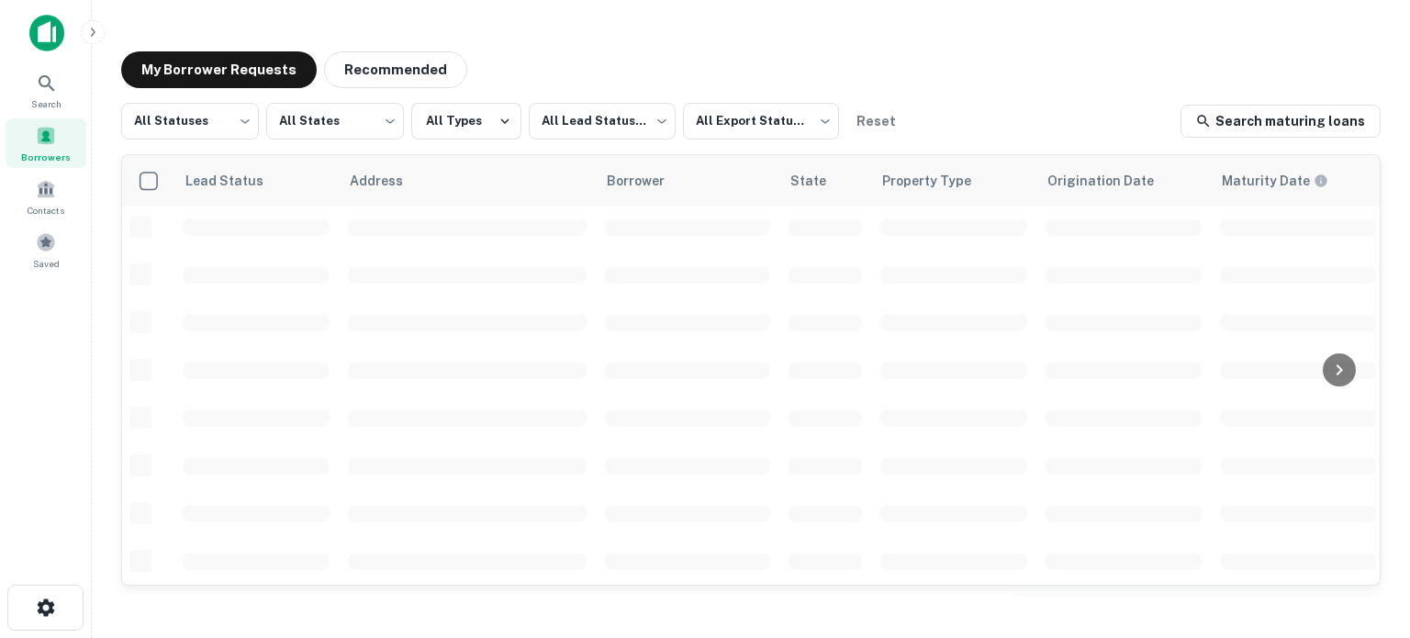
scroll to position [829, 0]
